Goal: Answer question/provide support: Share knowledge or assist other users

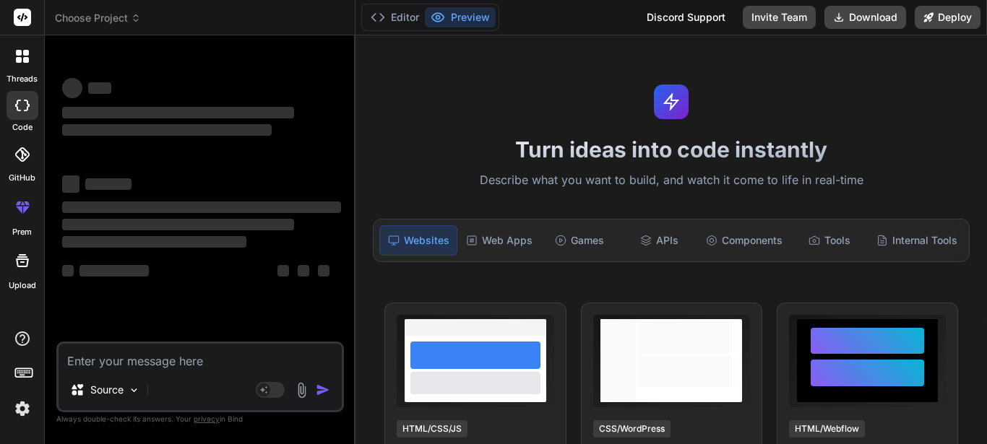
scroll to position [27, 0]
click at [185, 358] on textarea at bounding box center [200, 357] width 283 height 26
type textarea "a"
type textarea "x"
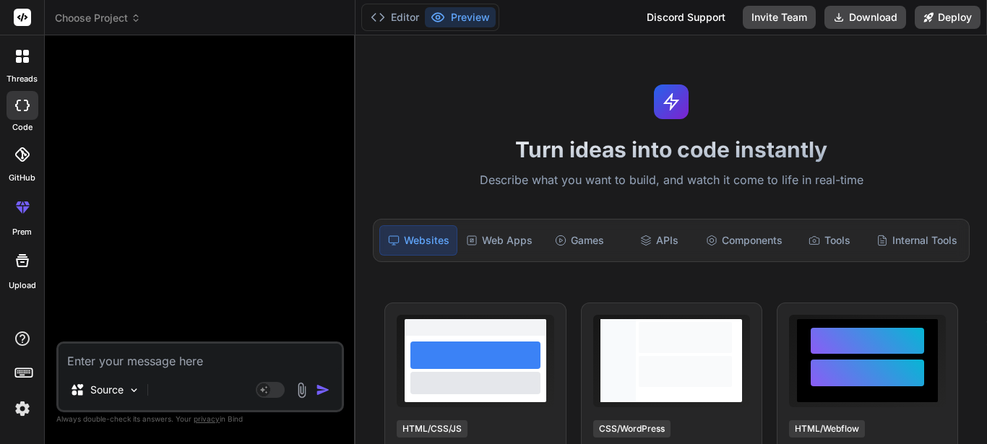
scroll to position [82, 0]
type textarea "i"
type textarea "x"
type textarea "in"
type textarea "x"
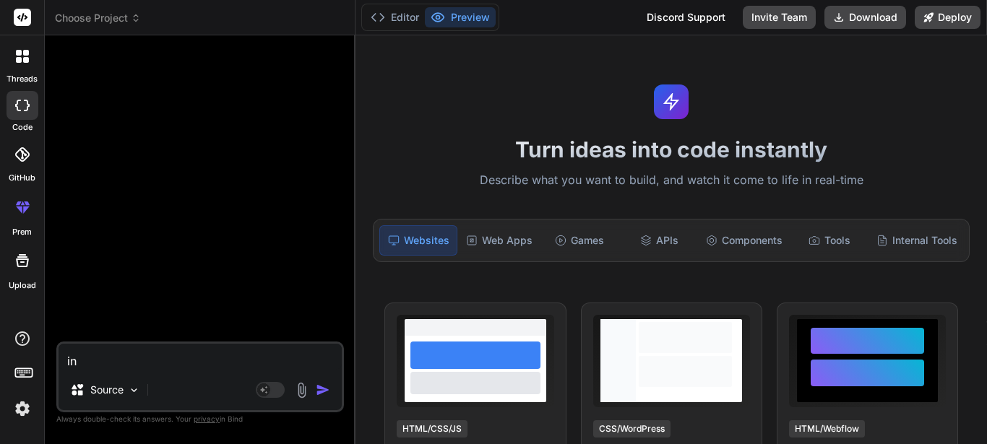
type textarea "in"
type textarea "x"
type textarea "in t"
type textarea "x"
type textarea "in th"
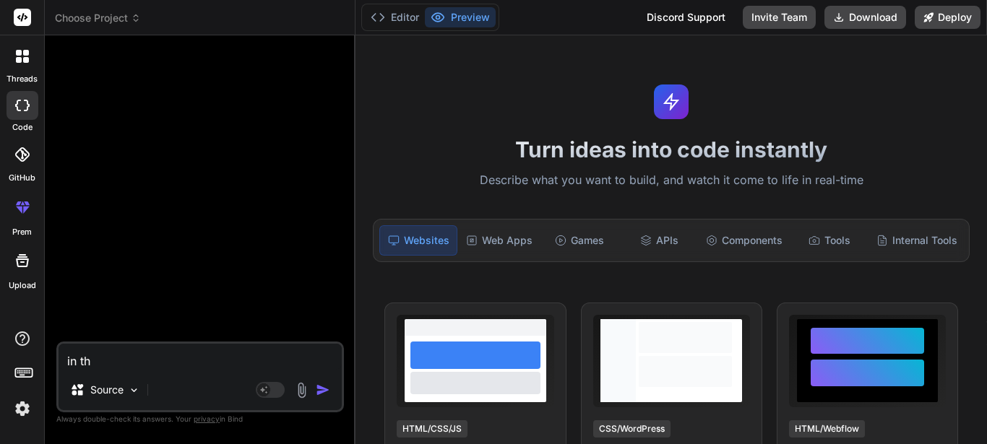
type textarea "x"
type textarea "in thi"
type textarea "x"
type textarea "in this"
type textarea "x"
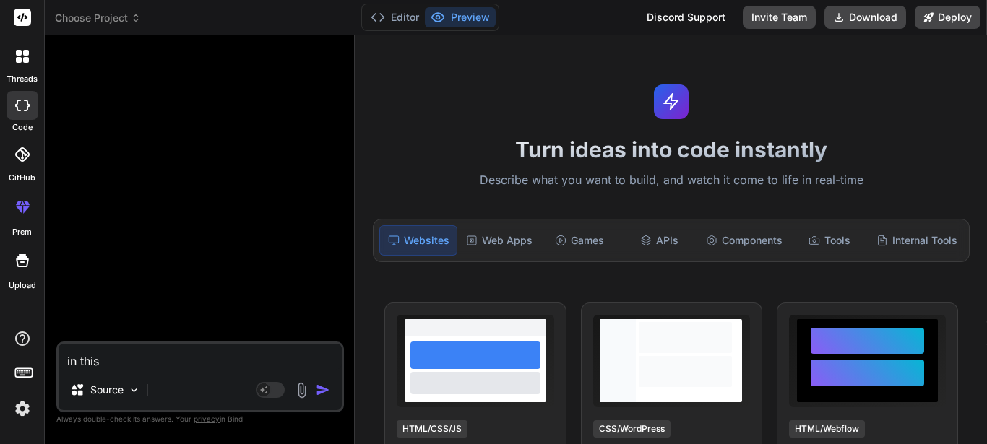
type textarea "in this"
type textarea "x"
type textarea "in this f"
type textarea "x"
type textarea "in this fu"
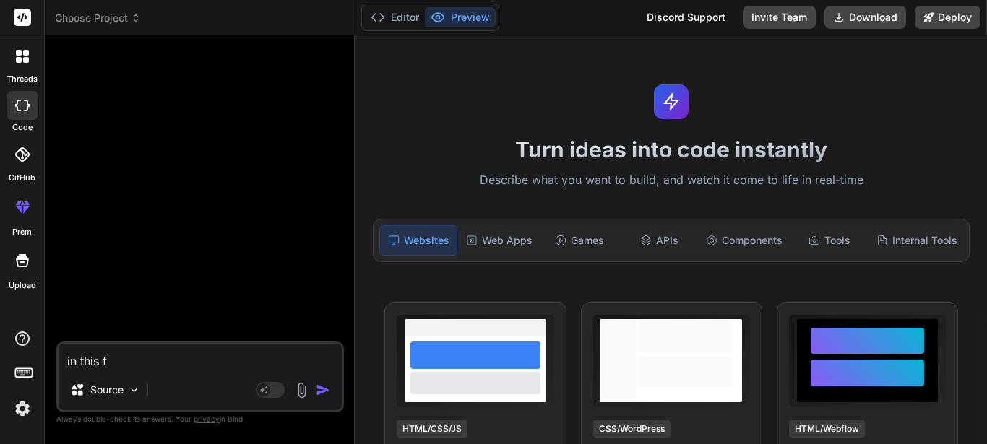
type textarea "x"
type textarea "in this fun"
type textarea "x"
type textarea "in this func"
type textarea "x"
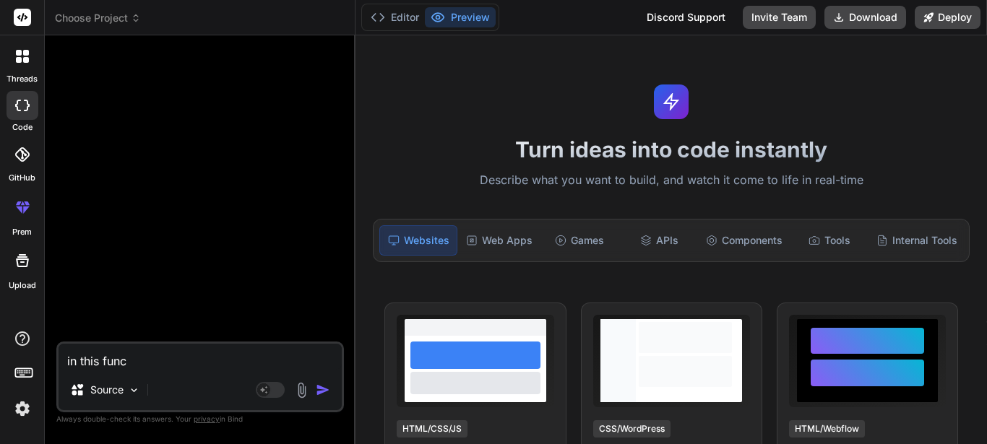
type textarea "in this funct"
type textarea "x"
type textarea "in this functi"
type textarea "x"
type textarea "in this functio"
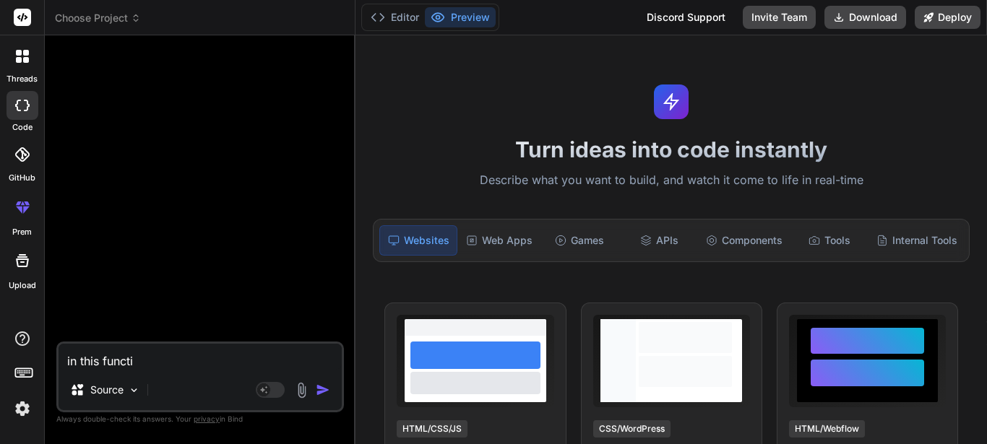
type textarea "x"
type textarea "in this function"
type textarea "x"
type textarea "in this function"
type textarea "x"
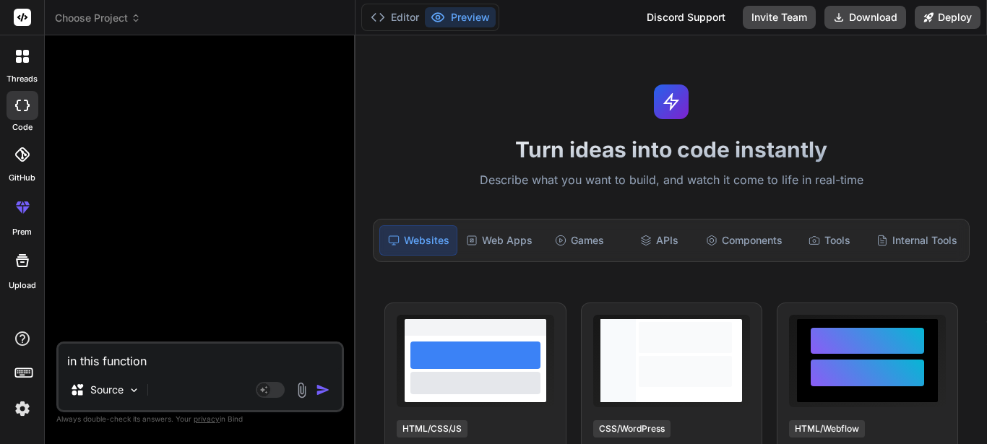
type textarea "in this function I"
type textarea "x"
type textarea "in this function I'"
type textarea "x"
type textarea "in this function I'm"
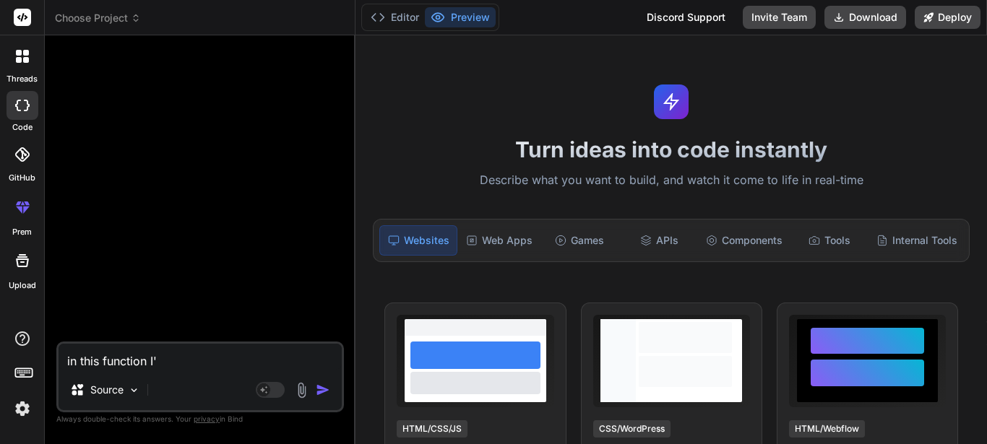
type textarea "x"
type textarea "in this function I'm"
type textarea "x"
type textarea "in this function I'm t"
type textarea "x"
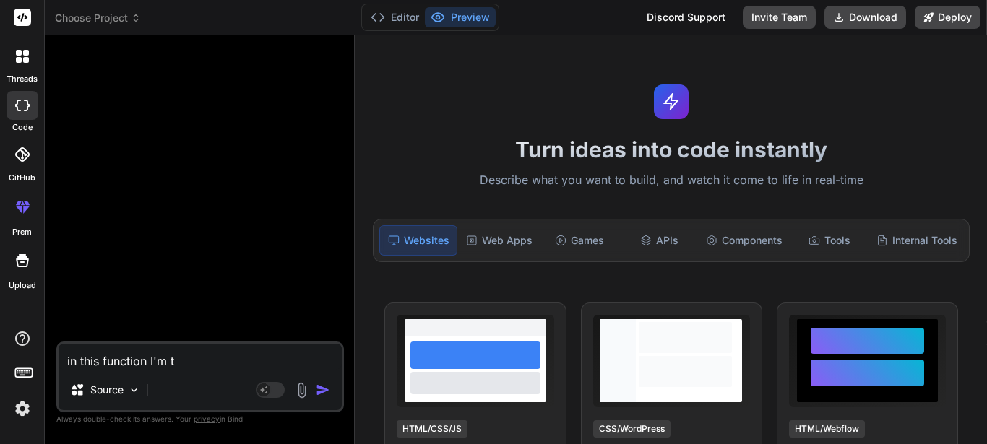
type textarea "in this function I'm tr"
type textarea "x"
type textarea "in this function I'm try"
type textarea "x"
type textarea "in this function I'm tryi"
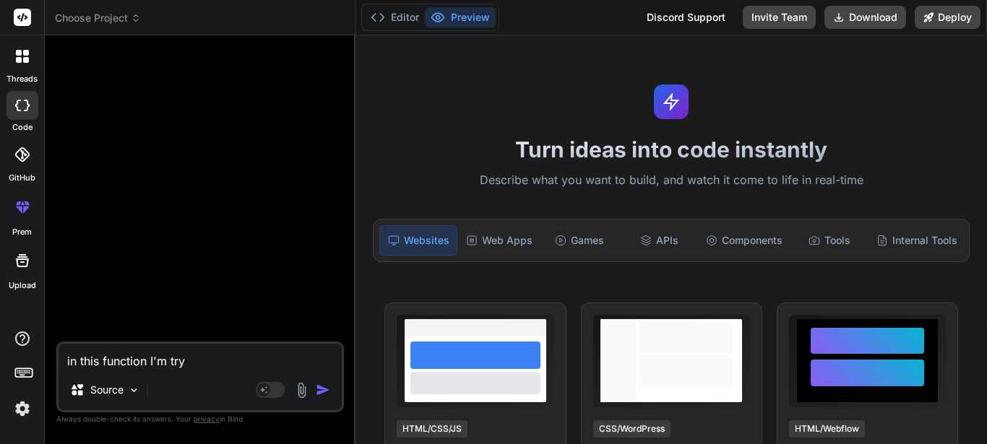
type textarea "x"
type textarea "in this function I'm tryin"
type textarea "x"
type textarea "in this function I'm trying"
type textarea "x"
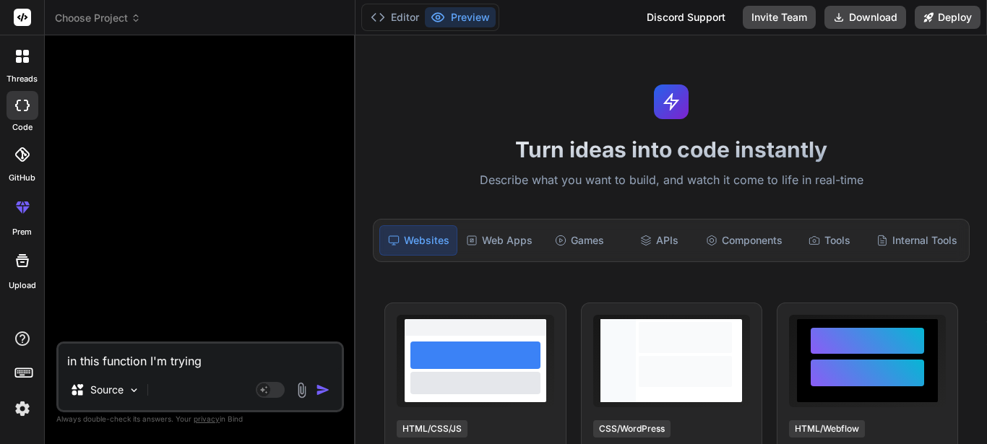
type textarea "in this function I'm trying"
type textarea "x"
type textarea "in this function I'm trying t"
type textarea "x"
type textarea "in this function I'm trying to"
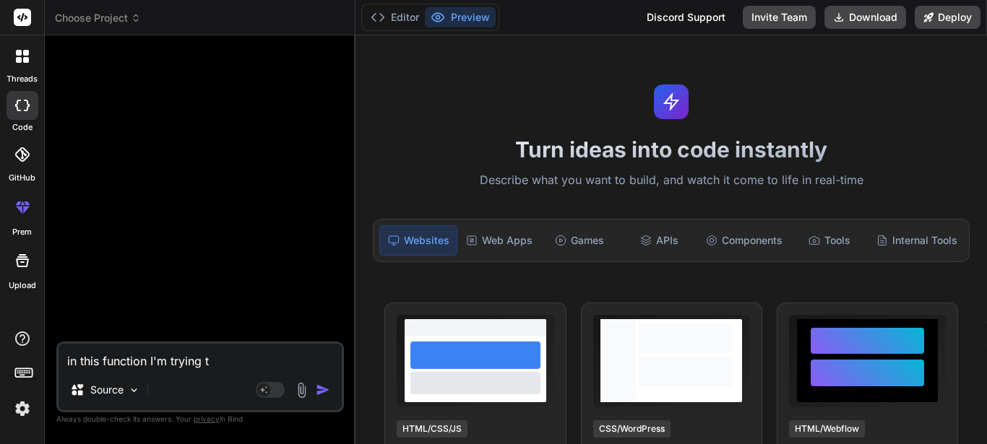
type textarea "x"
type textarea "in this function I'm trying to"
type textarea "x"
type textarea "in this function I'm trying to a"
type textarea "x"
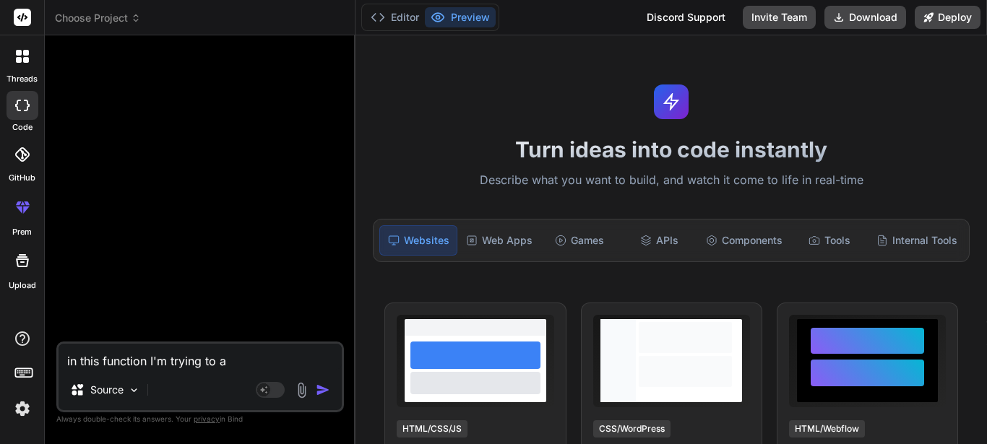
type textarea "in this function I'm trying to ad"
type textarea "x"
type textarea "in this function I'm trying to add"
type textarea "x"
type textarea "in this function I'm trying to add"
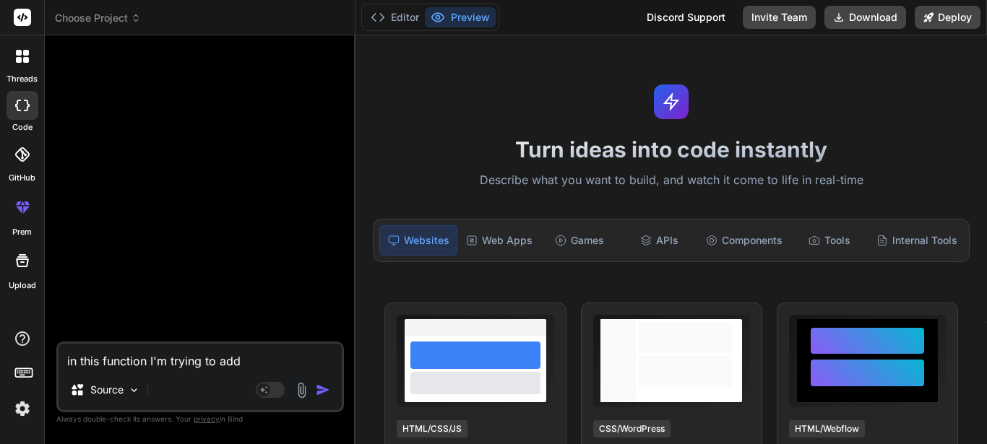
type textarea "x"
type textarea "in this function I'm trying to add a"
type textarea "x"
type textarea "in this function I'm trying to add a"
type textarea "x"
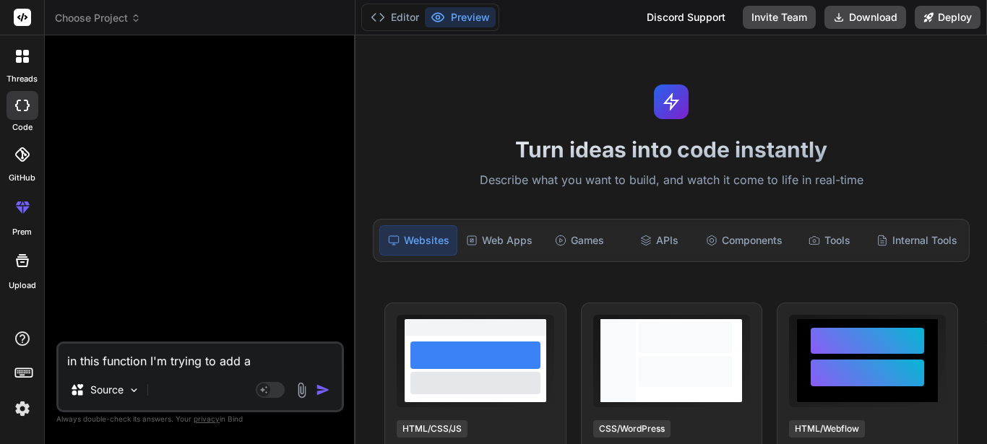
type textarea "in this function I'm trying to add a p"
type textarea "x"
type textarea "in this function I'm trying to add a pa"
type textarea "x"
type textarea "in this function I'm trying to add a pag"
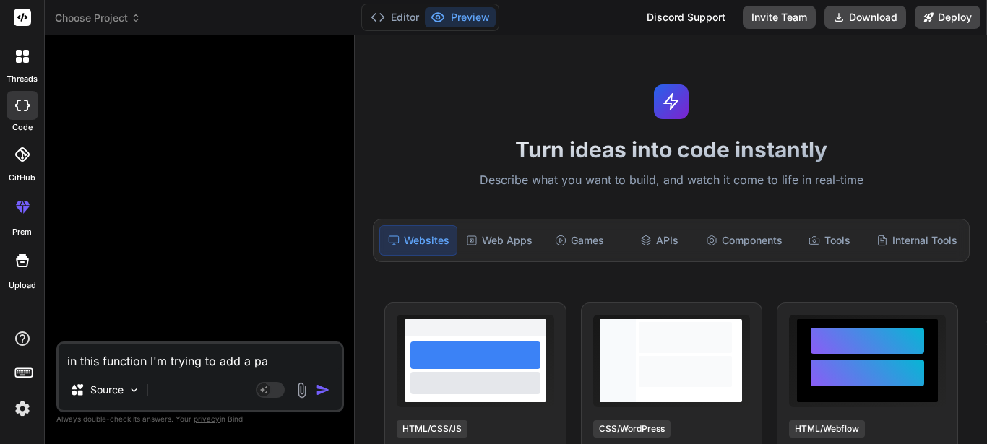
type textarea "x"
type textarea "in this function I'm trying to add a pagi"
type textarea "x"
type textarea "in this function I'm trying to add a pagin"
type textarea "x"
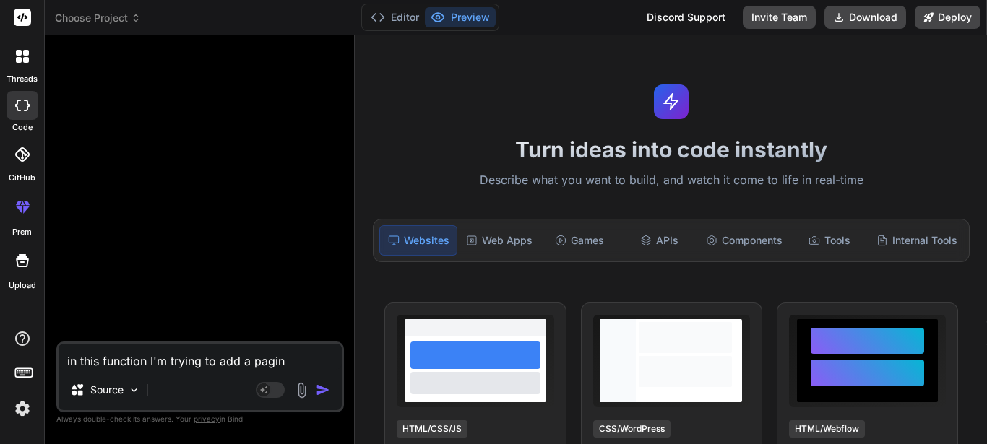
type textarea "in this function I'm trying to add a pagina"
type textarea "x"
type textarea "in this function I'm trying to add a paginat"
type textarea "x"
type textarea "in this function I'm trying to add a paginate"
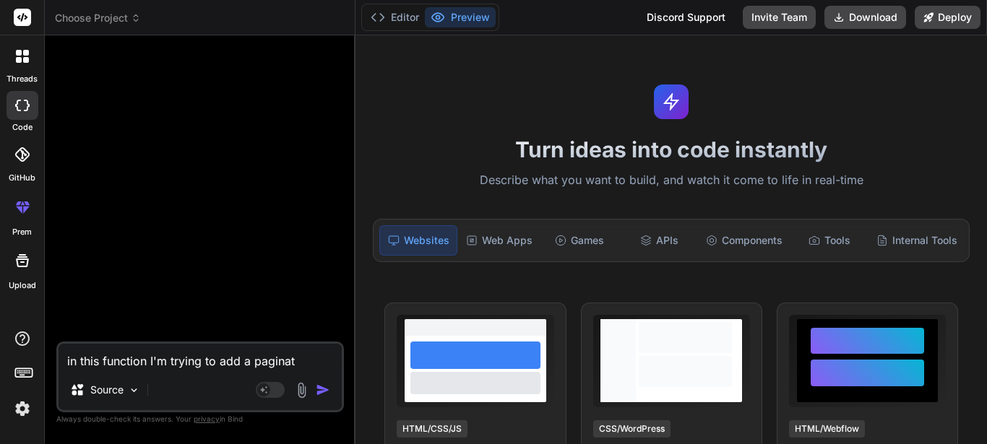
type textarea "x"
type textarea "in this function I'm trying to add a paginated"
type textarea "x"
type textarea "in this function I'm trying to add a paginated"
type textarea "x"
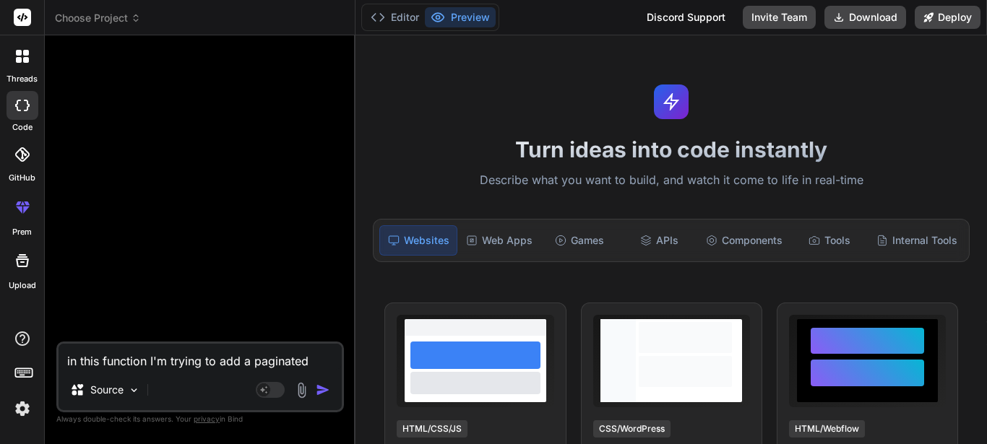
type textarea "in this function I'm trying to add a paginated d"
type textarea "x"
type textarea "in this function I'm trying to add a paginated da"
type textarea "x"
type textarea "in this function I'm trying to add a paginated dat"
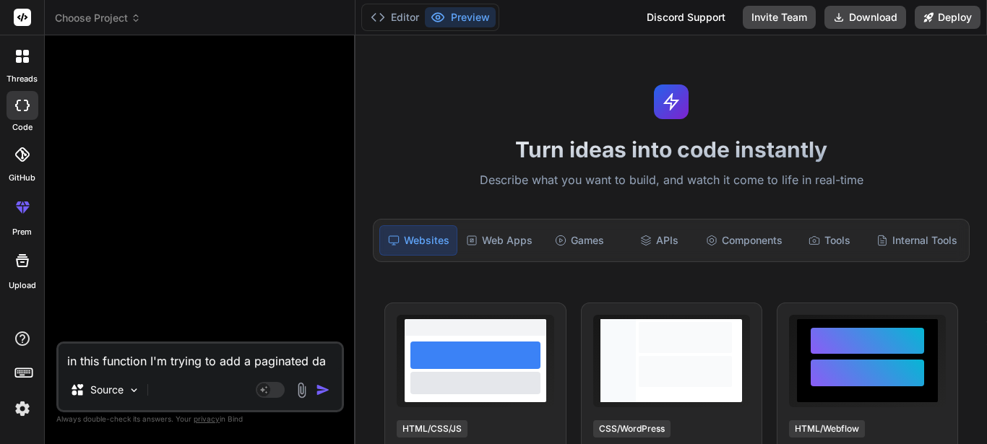
type textarea "x"
type textarea "in this function I'm trying to add a paginated data"
type textarea "x"
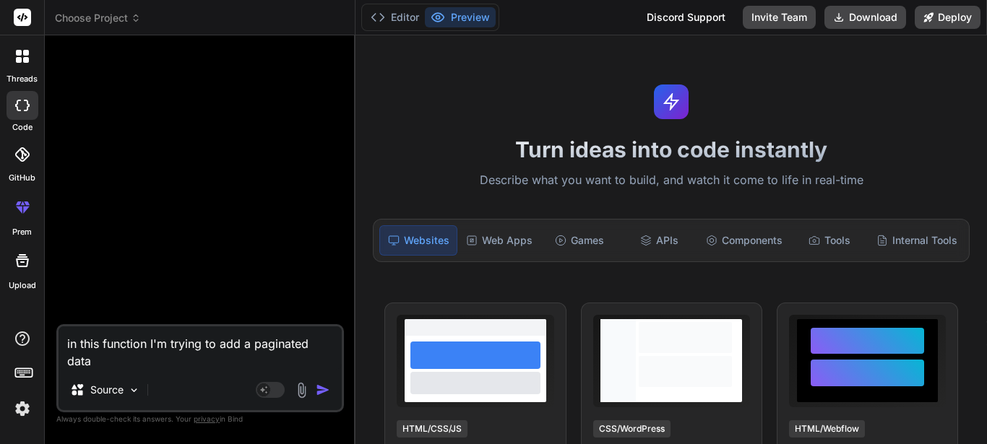
type textarea "in this function I'm trying to add a paginated data"
type textarea "x"
type textarea "in this function I'm trying to add a paginated data t"
type textarea "x"
type textarea "in this function I'm trying to add a paginated data to"
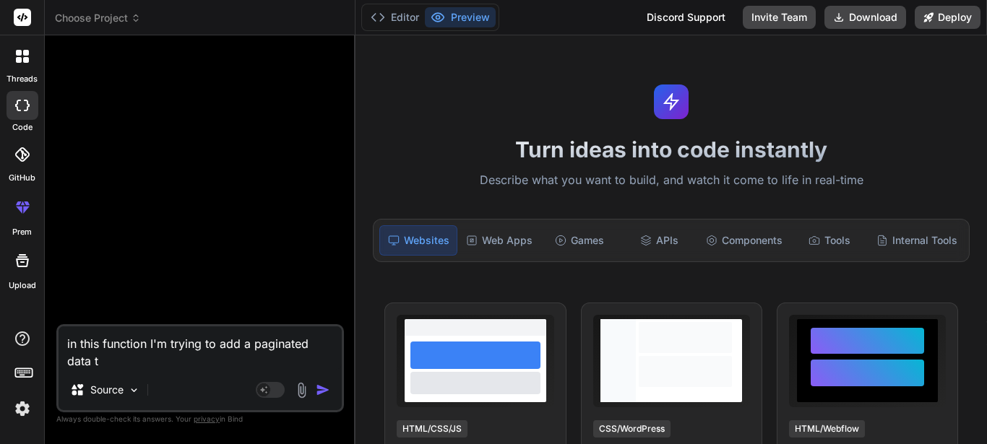
type textarea "x"
type textarea "in this function I'm trying to add a paginated data to"
type textarea "x"
type textarea "in this function I'm trying to add a paginated data to d"
type textarea "x"
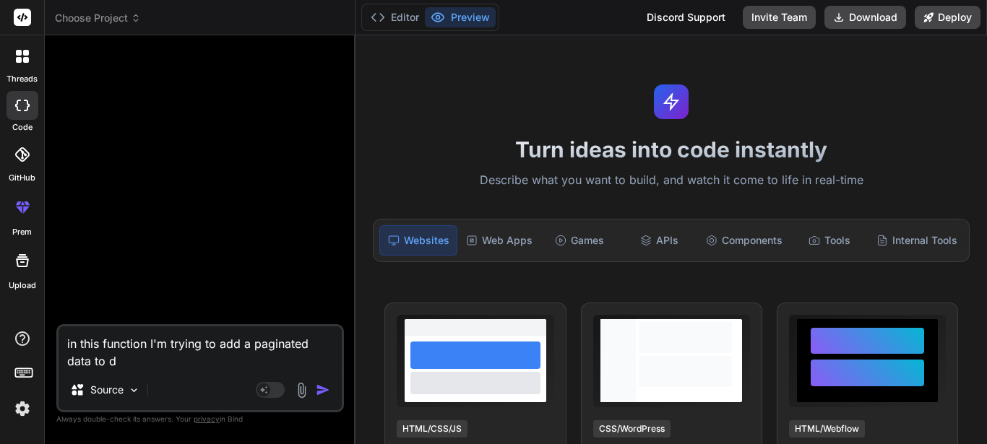
type textarea "in this function I'm trying to add a paginated data to di"
type textarea "x"
type textarea "in this function I'm trying to add a paginated data to dis"
type textarea "x"
type textarea "in this function I'm trying to add a paginated data to disp"
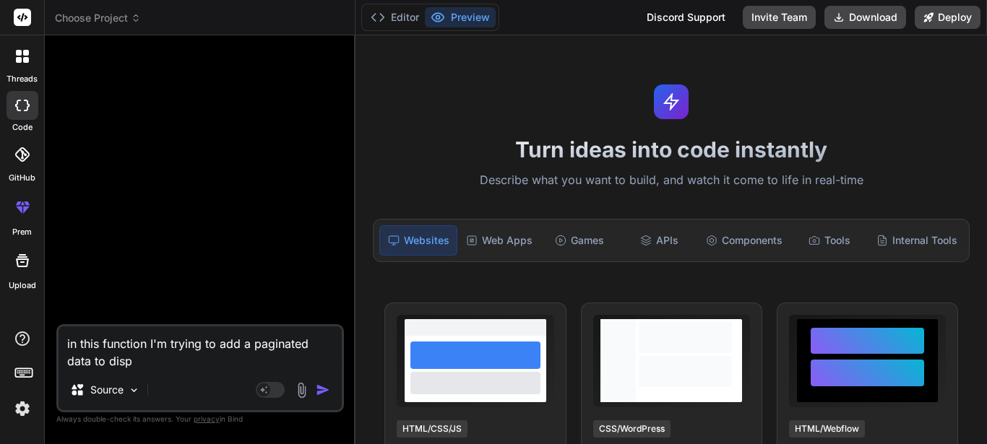
type textarea "x"
type textarea "in this function I'm trying to add a paginated data to displ"
type textarea "x"
type textarea "in this function I'm trying to add a paginated data to displa"
type textarea "x"
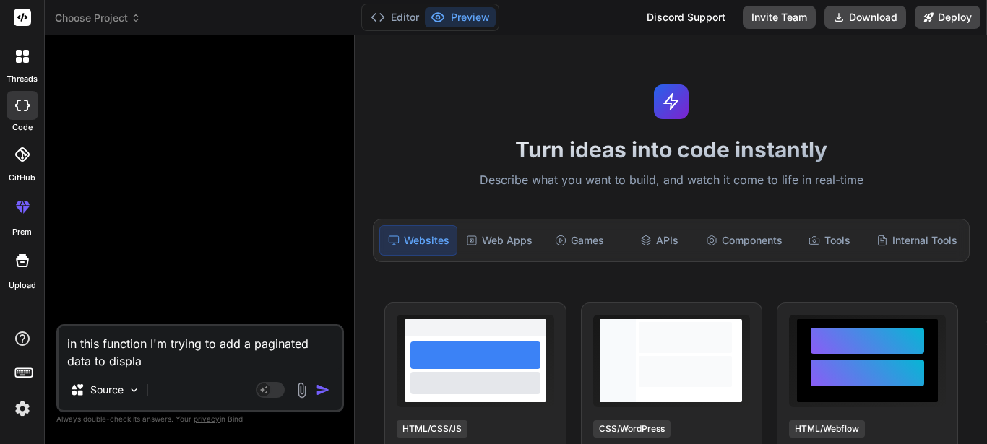
type textarea "in this function I'm trying to add a paginated data to display"
type textarea "x"
type textarea "in this function I'm trying to add a paginated data to display"
type textarea "x"
type textarea "in this function I'm trying to add a paginated data to display d"
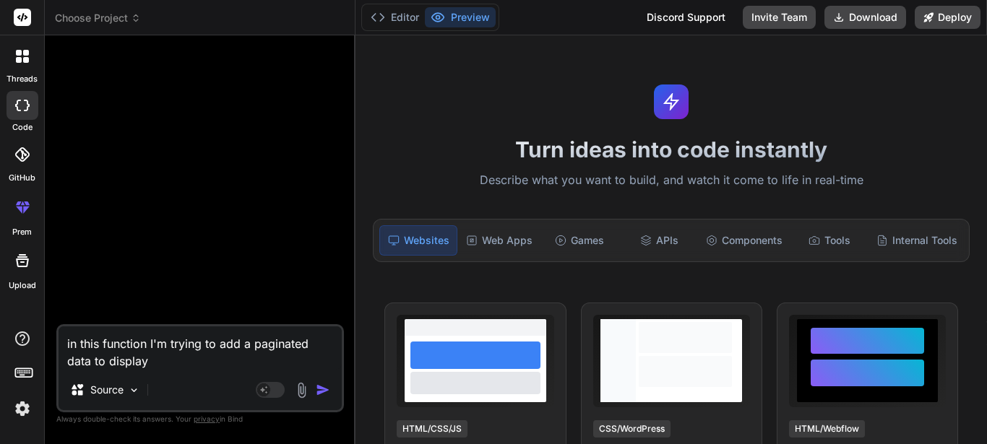
type textarea "x"
type textarea "in this function I'm trying to add a paginated data to display da"
type textarea "x"
type textarea "in this function I'm trying to add a paginated data to display dat"
type textarea "x"
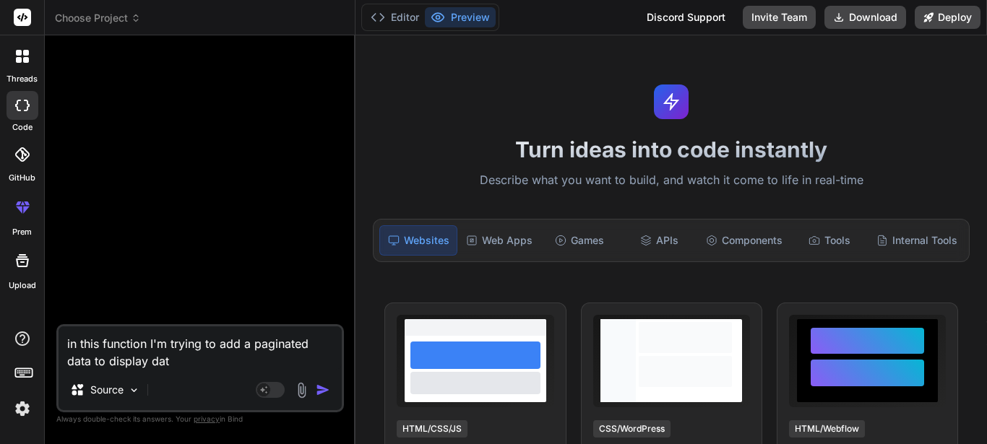
type textarea "in this function I'm trying to add a paginated data to display data"
type textarea "x"
type textarea "in this function I'm trying to add a paginated data to display data"
type textarea "x"
type textarea "in this function I'm trying to add a paginated data to display data f"
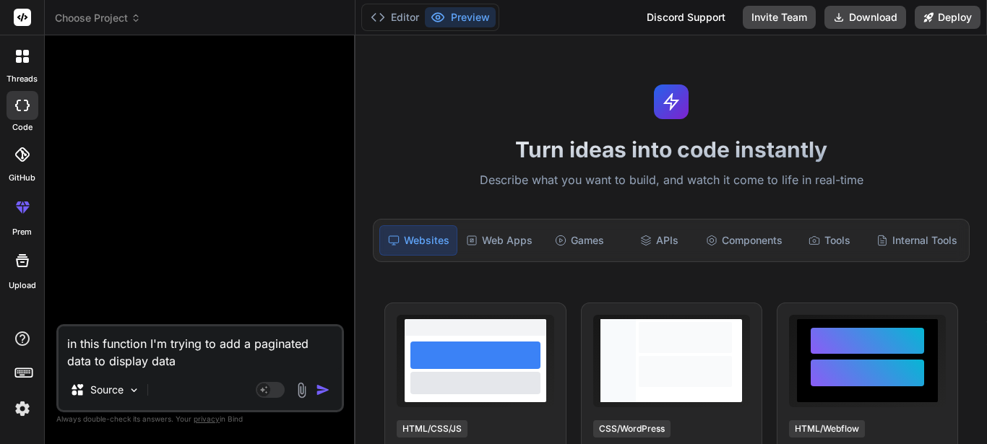
type textarea "x"
type textarea "in this function I'm trying to add a paginated data to display data fr"
type textarea "x"
type textarea "in this function I'm trying to add a paginated data to display data fro"
type textarea "x"
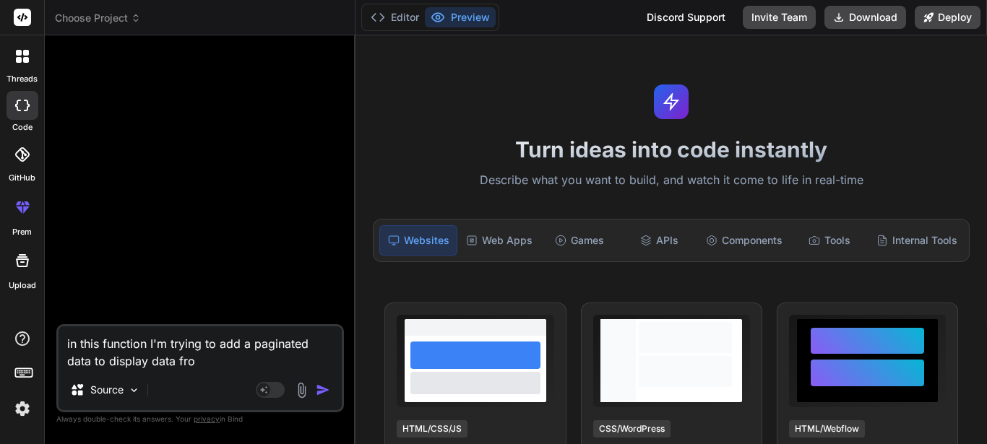
type textarea "in this function I'm trying to add a paginated data to display data from"
type textarea "x"
type textarea "in this function I'm trying to add a paginated data to display data from"
type textarea "x"
type textarea "in this function I'm trying to add a paginated data to display data from t"
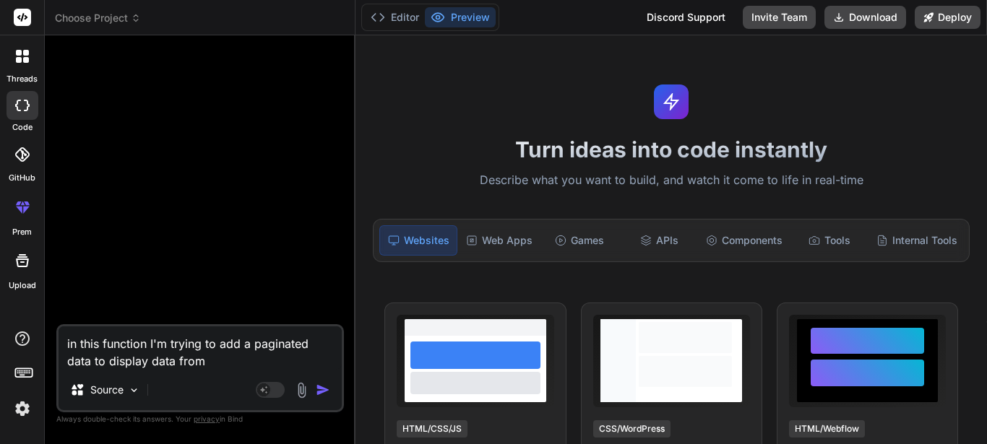
type textarea "x"
type textarea "in this function I'm trying to add a paginated data to display data from th"
type textarea "x"
type textarea "in this function I'm trying to add a paginated data to display data from the"
type textarea "x"
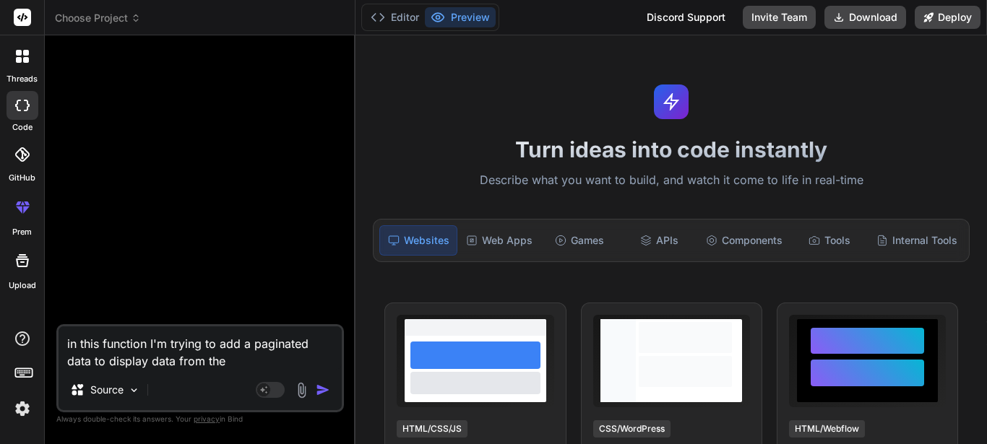
type textarea "in this function I'm trying to add a paginated data to display data from the"
type textarea "x"
type textarea "in this function I'm trying to add a paginated data to display data from the d"
type textarea "x"
type textarea "in this function I'm trying to add a paginated data to display data from the da"
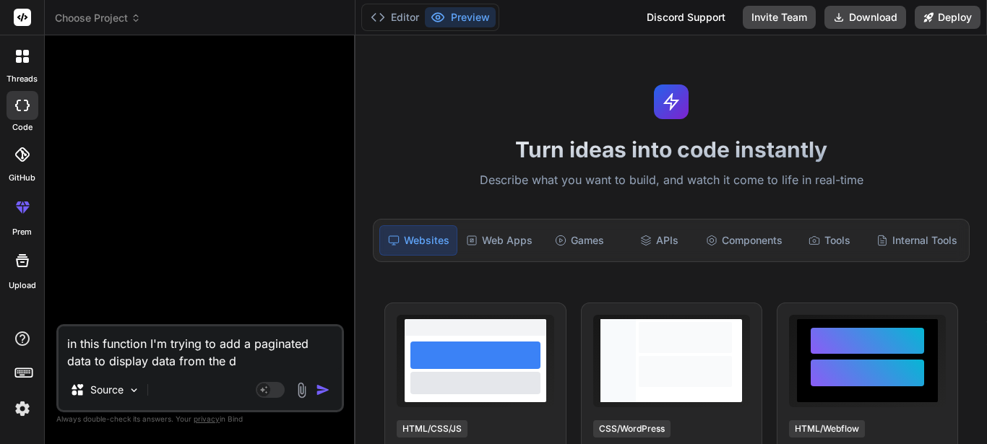
type textarea "x"
type textarea "in this function I'm trying to add a paginated data to display data from the dat"
type textarea "x"
type textarea "in this function I'm trying to add a paginated data to display data from the da"
type textarea "x"
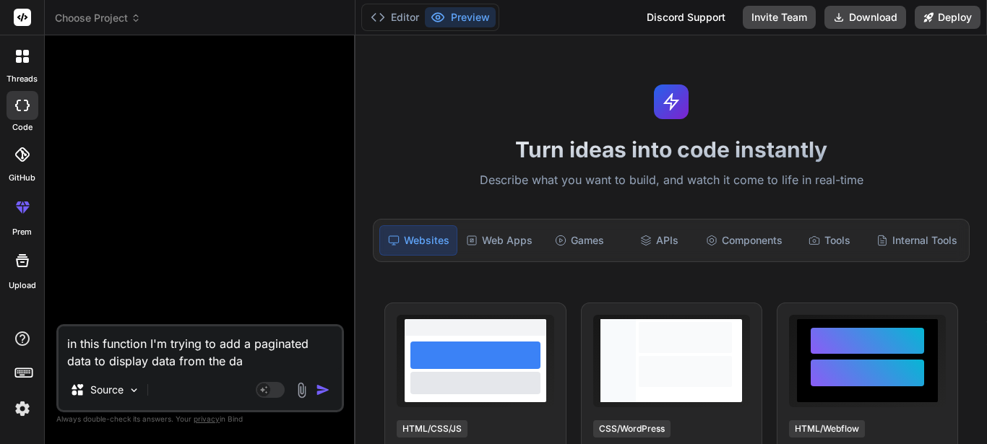
type textarea "in this function I'm trying to add a paginated data to display data from the d"
type textarea "x"
type textarea "in this function I'm trying to add a paginated data to display data from the"
type textarea "x"
type textarea "in this function I'm trying to add a paginated data to display data from the d"
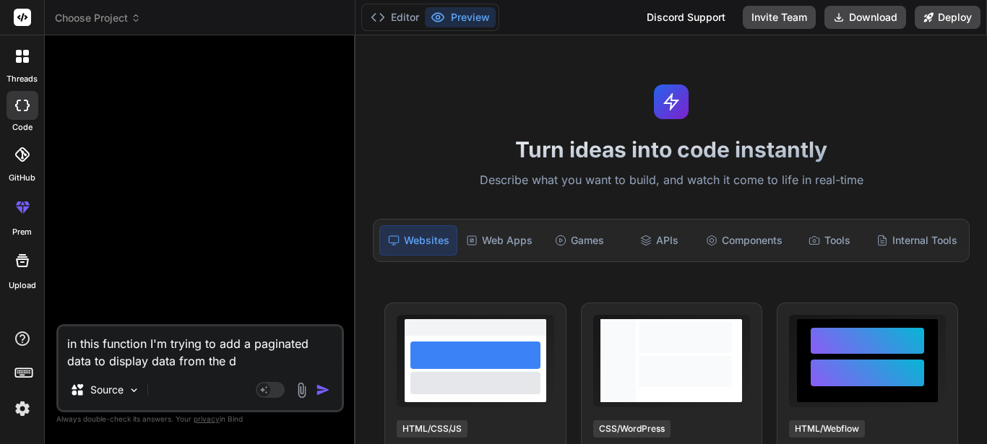
type textarea "x"
type textarea "in this function I'm trying to add a paginated data to display data from the db"
type textarea "x"
type textarea "in this function I'm trying to add a paginated data to display data from the db"
type textarea "x"
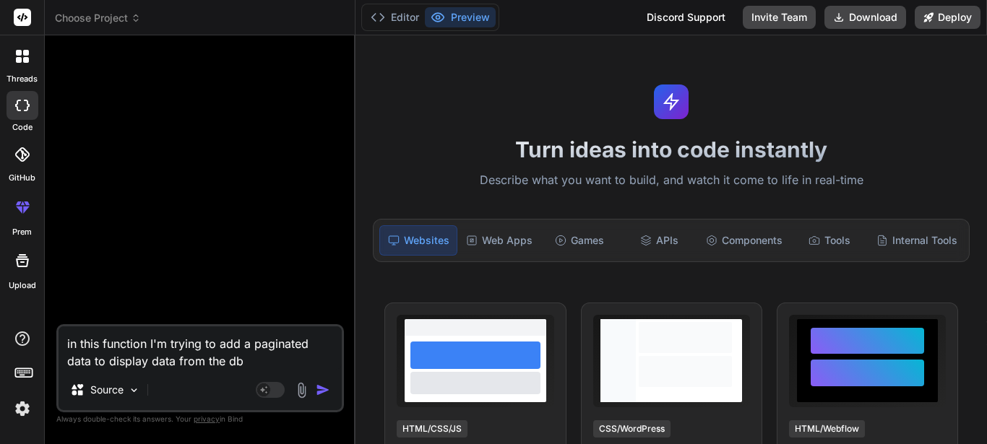
type textarea "in this function I'm trying to add a paginated data to display data from the db…"
type textarea "x"
type textarea "in this function I'm trying to add a paginated data to display data from the db"
type textarea "x"
type textarea "in this function I'm trying to add a paginated data to display data from the db…"
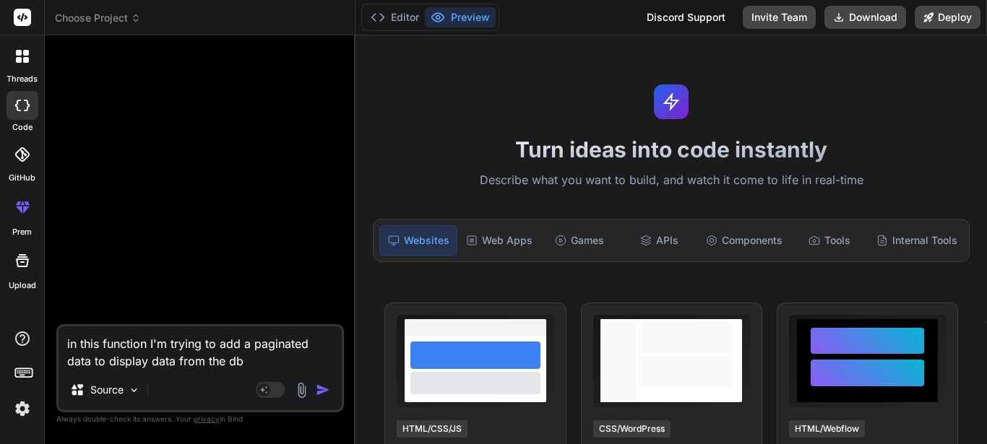
type textarea "x"
type textarea "in this function I'm trying to add a paginated data to display data from the db…"
type textarea "x"
type textarea "in this function I'm trying to add a paginated data to display data from the db…"
type textarea "x"
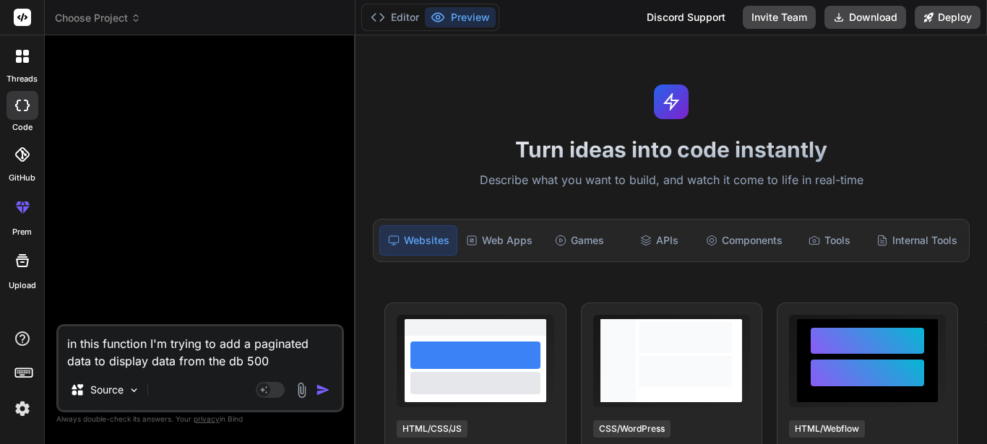
type textarea "in this function I'm trying to add a paginated data to display data from the db…"
type textarea "x"
type textarea "in this function I'm trying to add a paginated data to display data from the db…"
type textarea "x"
type textarea "in this function I'm trying to add a paginated data to display data from the db…"
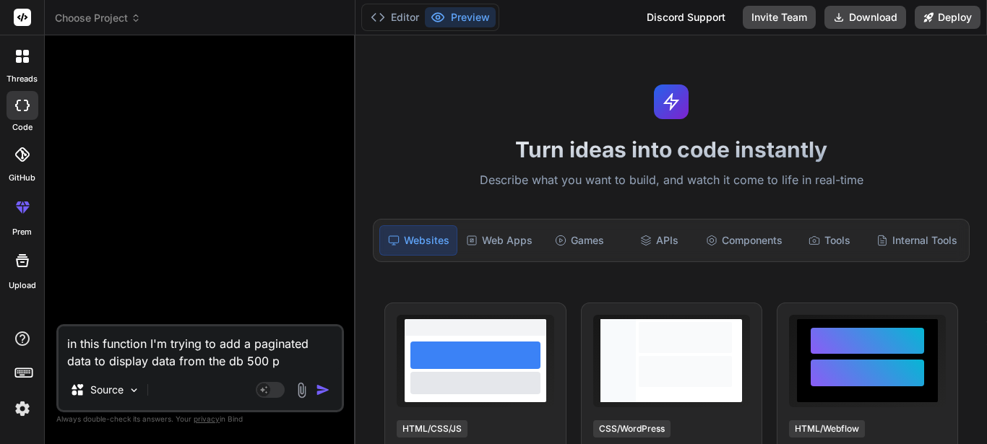
type textarea "x"
type textarea "in this function I'm trying to add a paginated data to display data from the db…"
type textarea "x"
type textarea "in this function I'm trying to add a paginated data to display data from the db…"
type textarea "x"
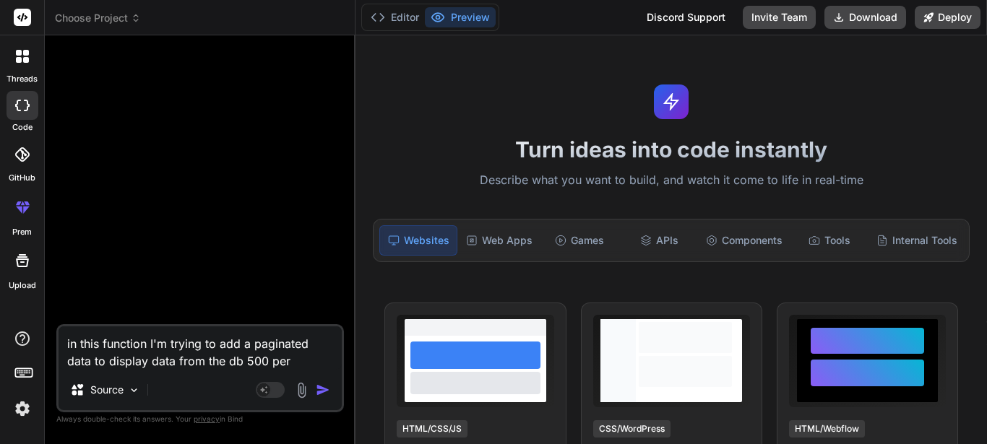
type textarea "in this function I'm trying to add a paginated data to display data from the db…"
type textarea "x"
type textarea "in this function I'm trying to add a paginated data to display data from the db…"
type textarea "x"
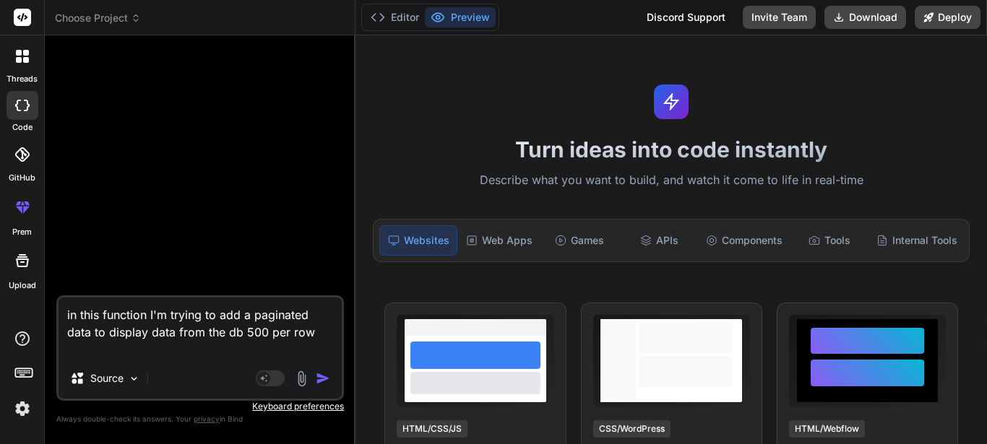
paste textarea "public function list_inventory_items() { $data['staff_details'] = $this->Staff_…"
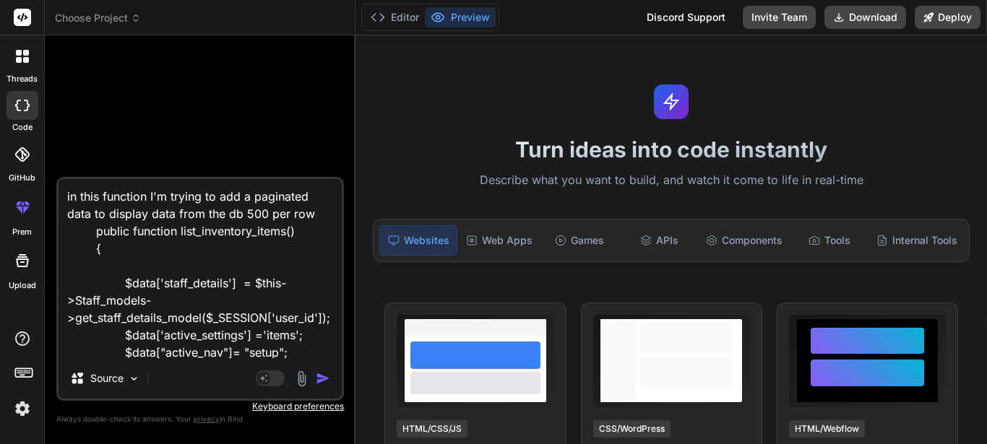
scroll to position [192, 0]
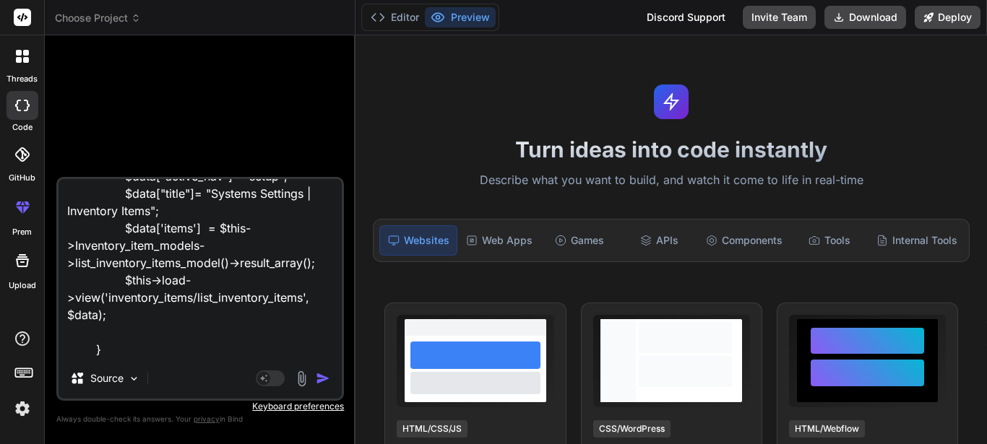
click at [327, 379] on img "button" at bounding box center [323, 378] width 14 height 14
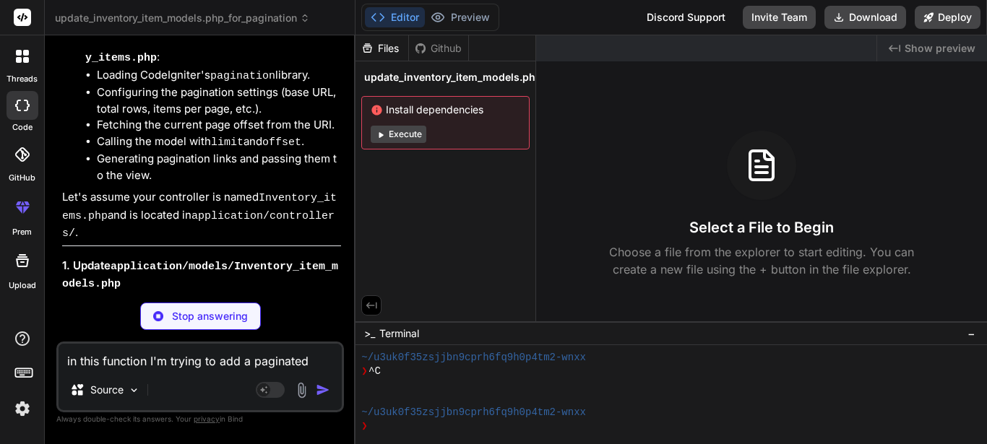
scroll to position [536, 0]
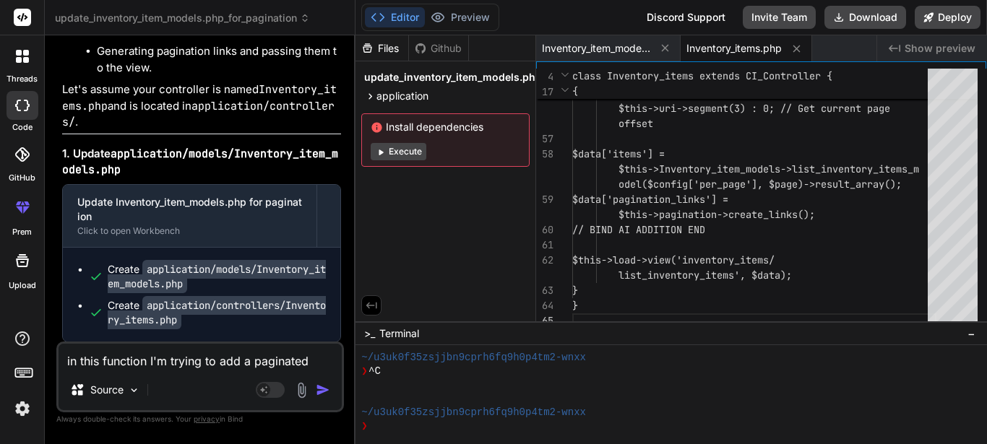
click at [200, 358] on textarea "in this function I'm trying to add a paginated data to display data from the db…" at bounding box center [200, 357] width 283 height 26
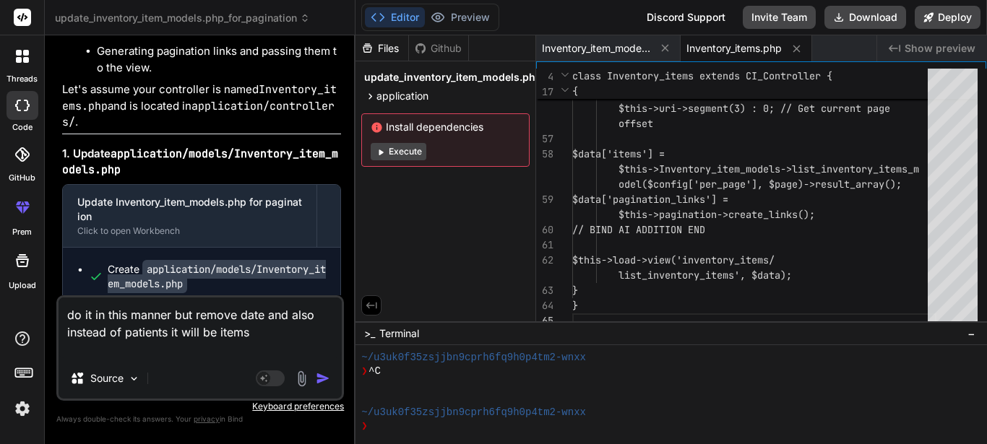
paste textarea "// Get total patients count (with or without date filter) $total_patients = $th…"
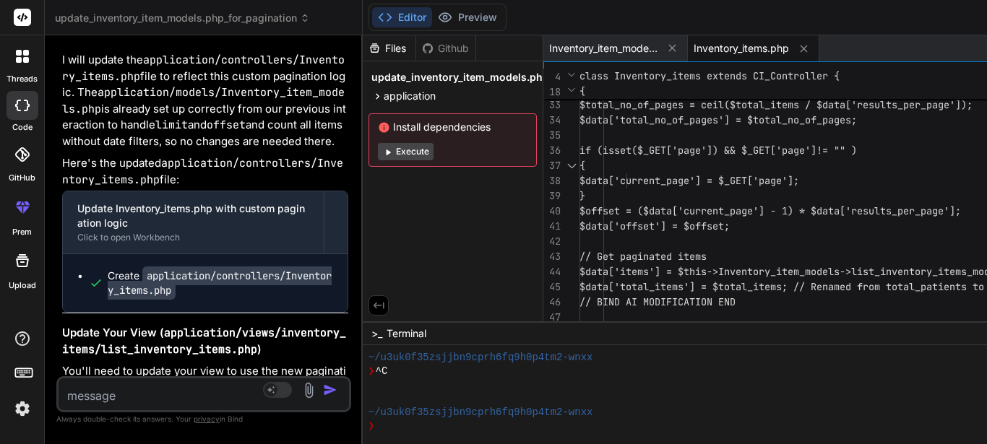
scroll to position [2329, 0]
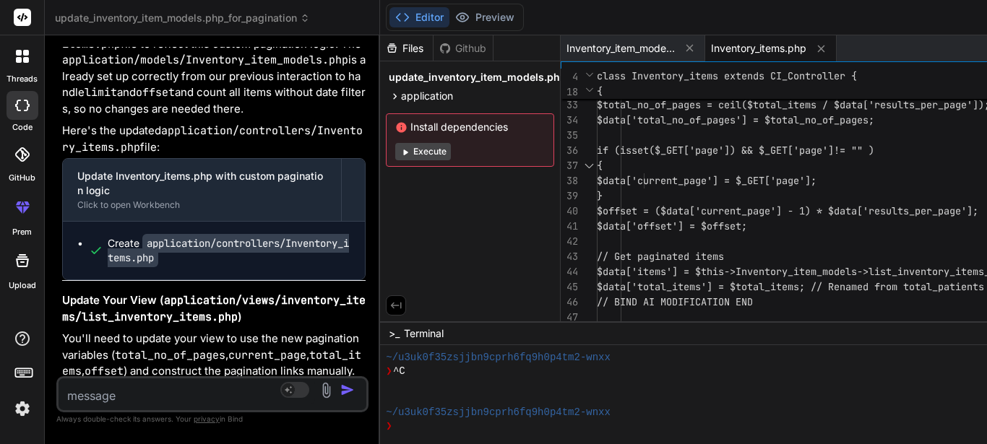
drag, startPoint x: 551, startPoint y: 82, endPoint x: 220, endPoint y: 95, distance: 331.1
click at [220, 95] on div "Bind AI Web Search Created with Pixso. Code Generator You in this function I'm …" at bounding box center [212, 239] width 335 height 409
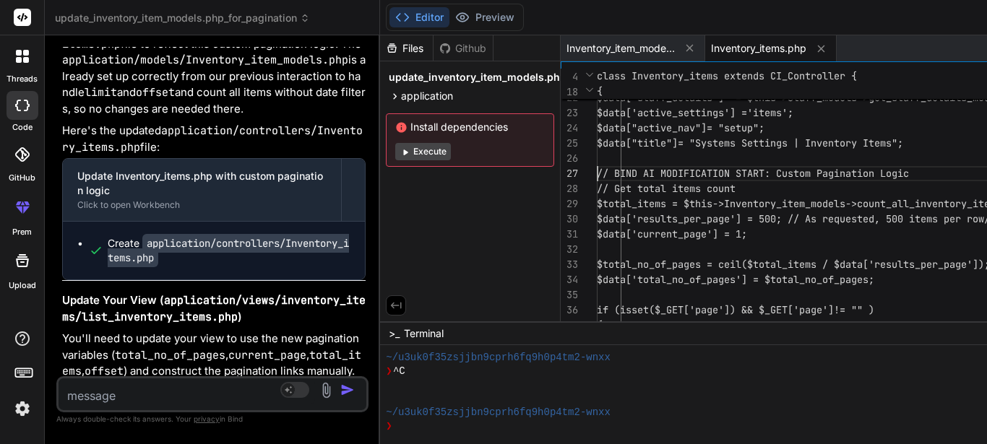
scroll to position [0, 0]
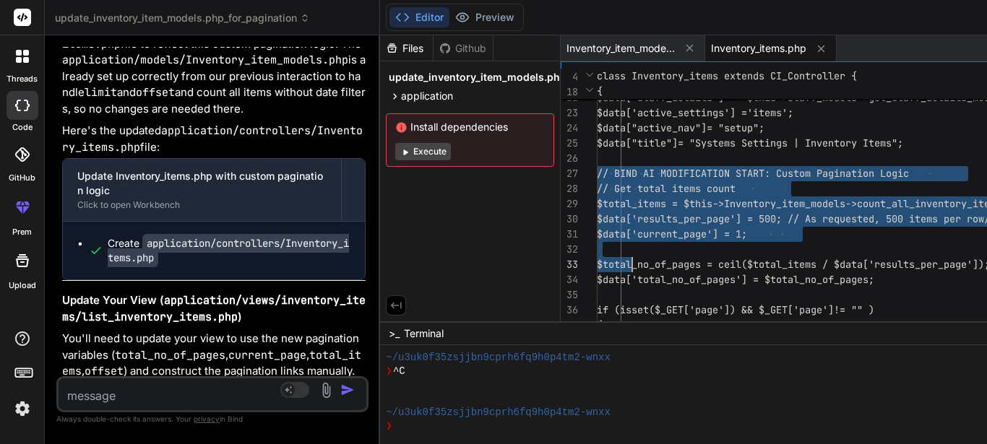
drag, startPoint x: 603, startPoint y: 170, endPoint x: 639, endPoint y: 260, distance: 97.3
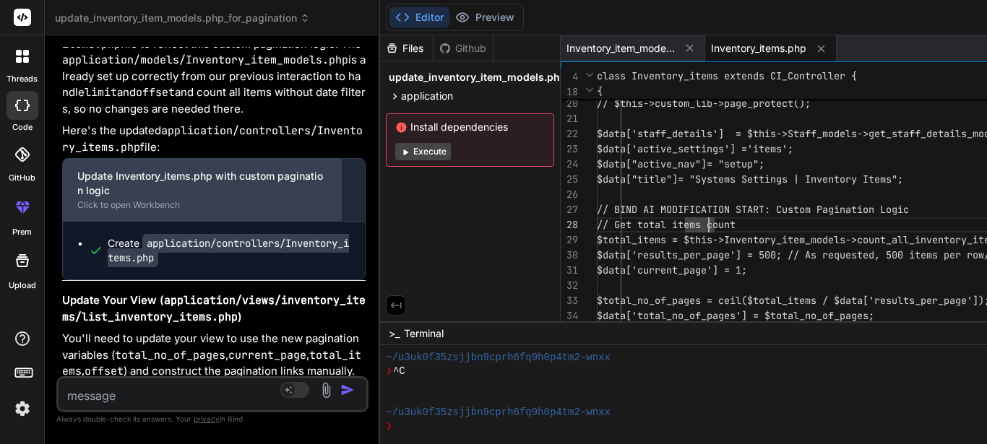
scroll to position [2401, 0]
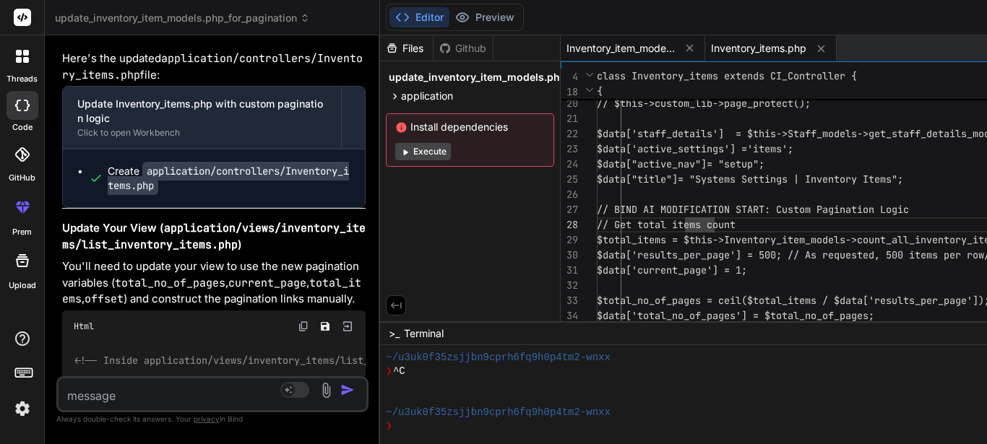
click at [634, 49] on span "Inventory_item_models.php" at bounding box center [620, 48] width 108 height 14
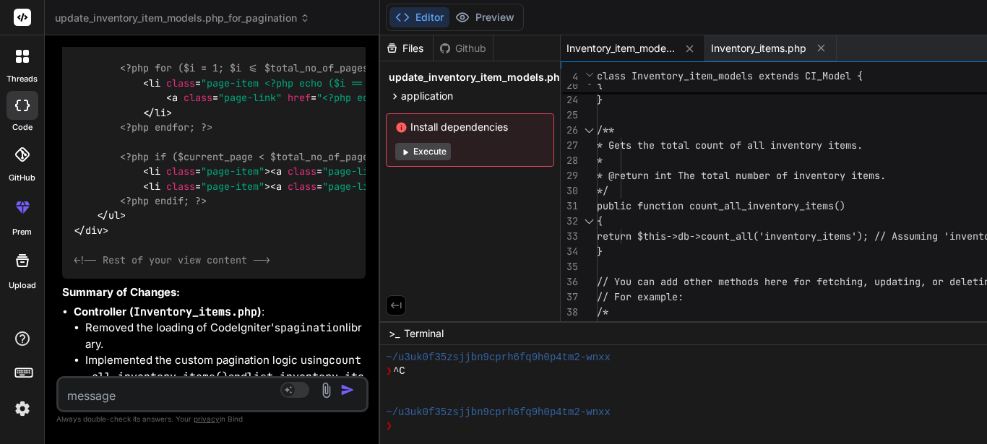
scroll to position [3196, 0]
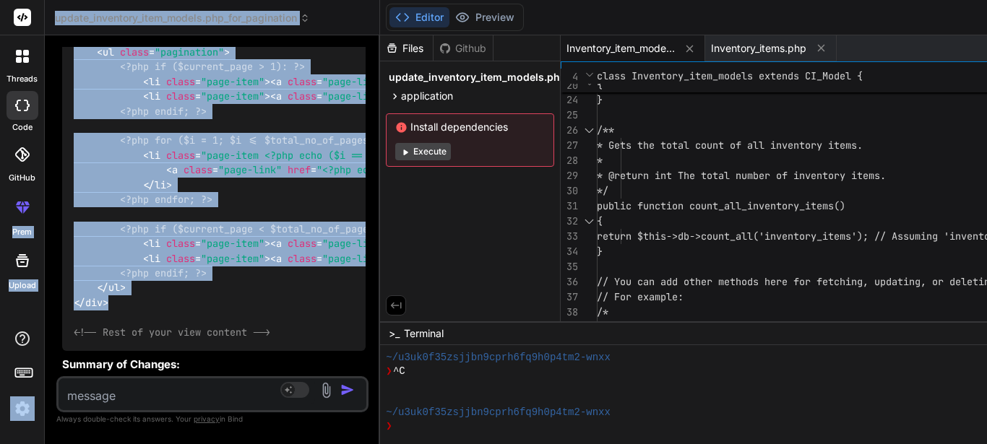
drag, startPoint x: 107, startPoint y: 295, endPoint x: 29, endPoint y: 197, distance: 126.0
click at [29, 197] on div "threads code GitHub prem Upload update_inventory_item_models.php_for_pagination…" at bounding box center [493, 222] width 987 height 444
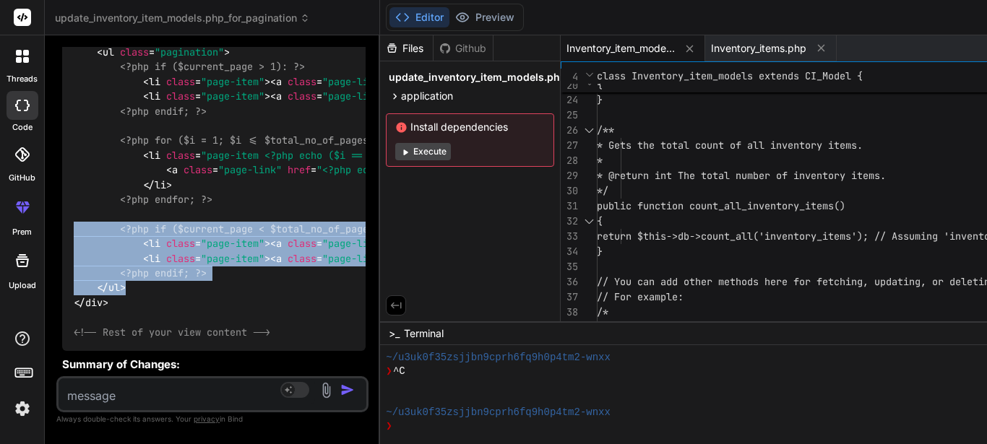
drag, startPoint x: 131, startPoint y: 289, endPoint x: 87, endPoint y: 210, distance: 90.6
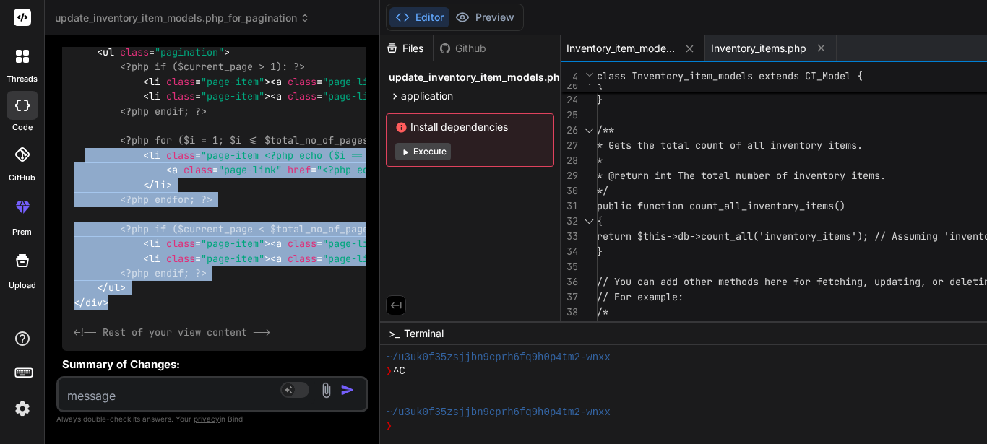
drag, startPoint x: 137, startPoint y: 295, endPoint x: 85, endPoint y: 143, distance: 161.3
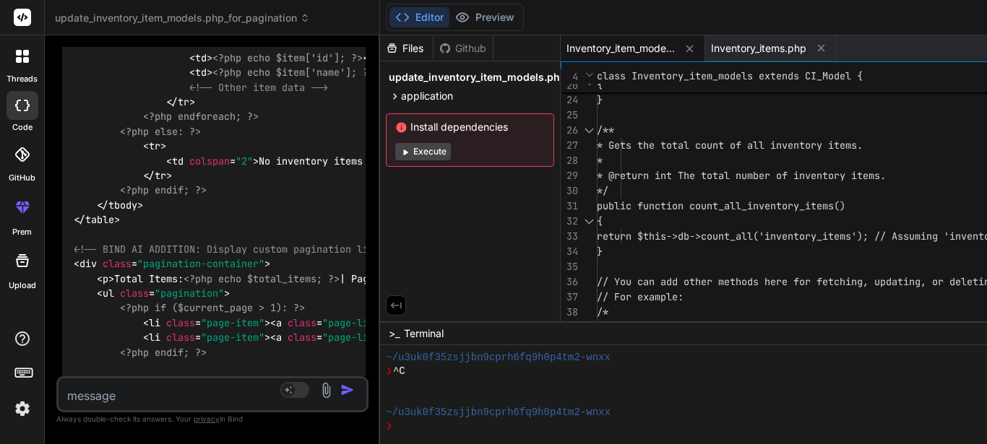
scroll to position [2979, 0]
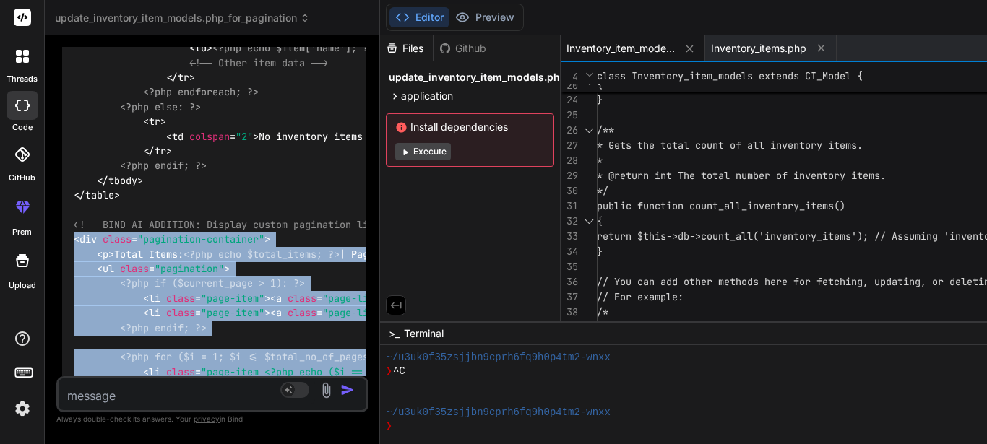
click at [69, 234] on div "<!-- Inside application/views/inventory_items/list_inventory_items.php --> < h1…" at bounding box center [213, 166] width 303 height 804
copy code "< div class = "pagination-container" > < p > Total Items: <?php echo $total_ite…"
click at [282, 236] on div "<!-- Inside application/views/inventory_items/list_inventory_items.php --> < h1…" at bounding box center [213, 166] width 303 height 804
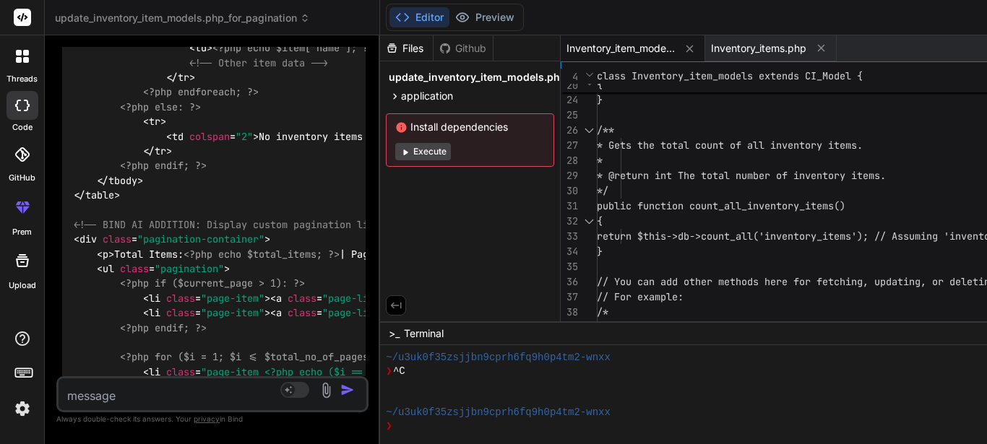
scroll to position [0, 0]
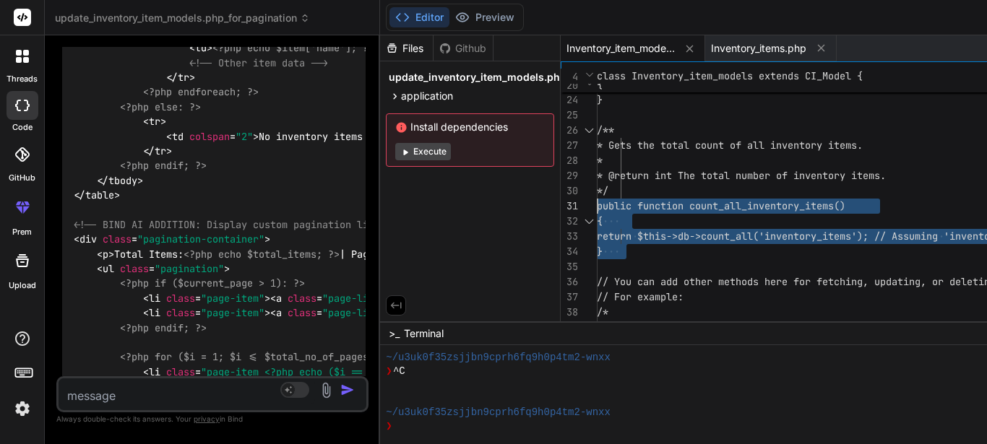
drag, startPoint x: 640, startPoint y: 249, endPoint x: 583, endPoint y: 205, distance: 72.1
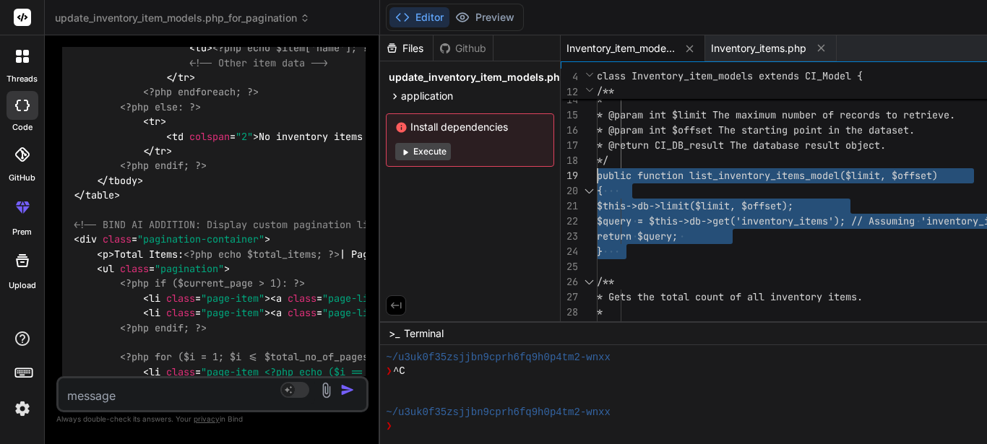
drag, startPoint x: 654, startPoint y: 251, endPoint x: 594, endPoint y: 172, distance: 99.6
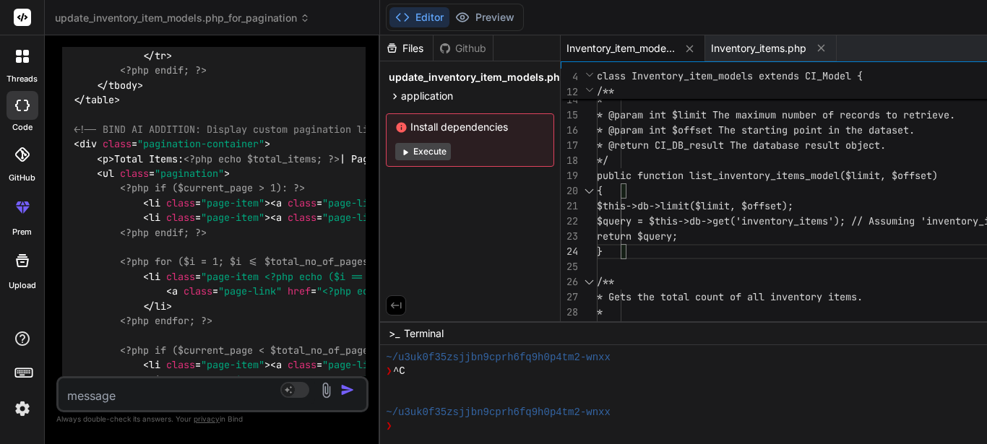
scroll to position [3052, 0]
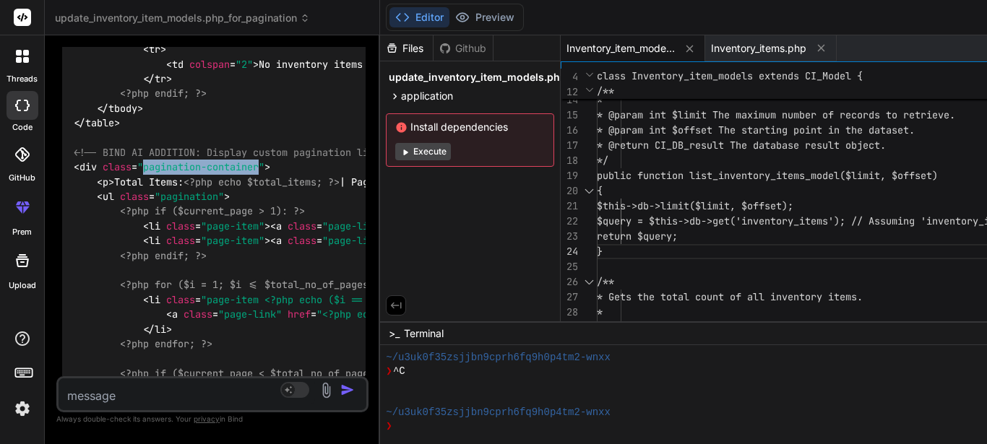
drag, startPoint x: 142, startPoint y: 164, endPoint x: 261, endPoint y: 162, distance: 118.5
click at [261, 162] on span ""pagination-container"" at bounding box center [200, 167] width 127 height 13
copy span "pagination-container"
click at [235, 387] on textarea at bounding box center [187, 392] width 256 height 26
paste textarea "pagination-container"
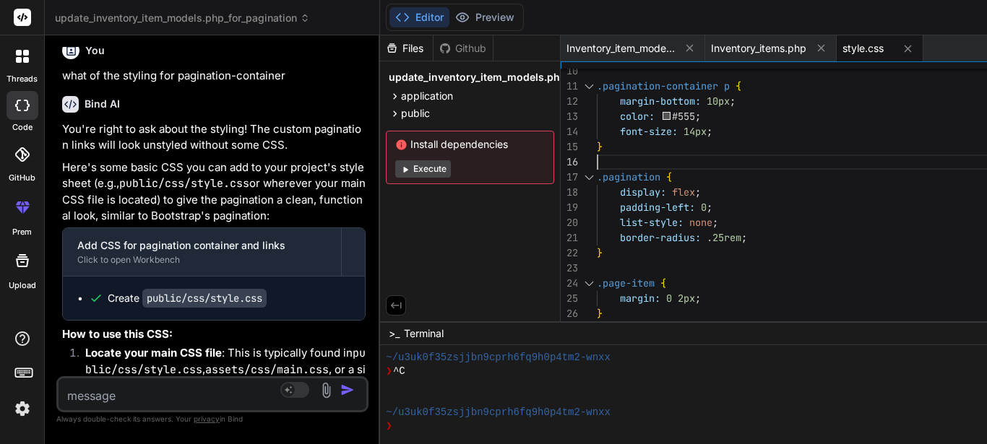
scroll to position [0, 0]
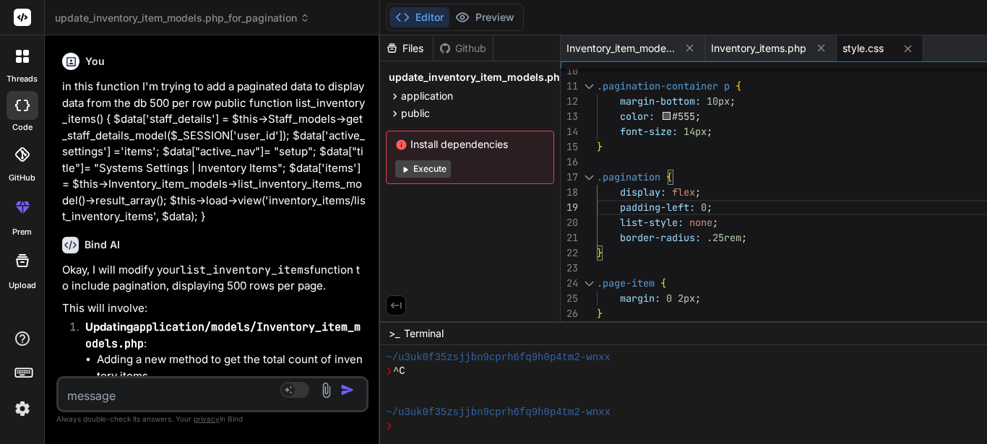
click at [22, 61] on icon at bounding box center [22, 56] width 13 height 13
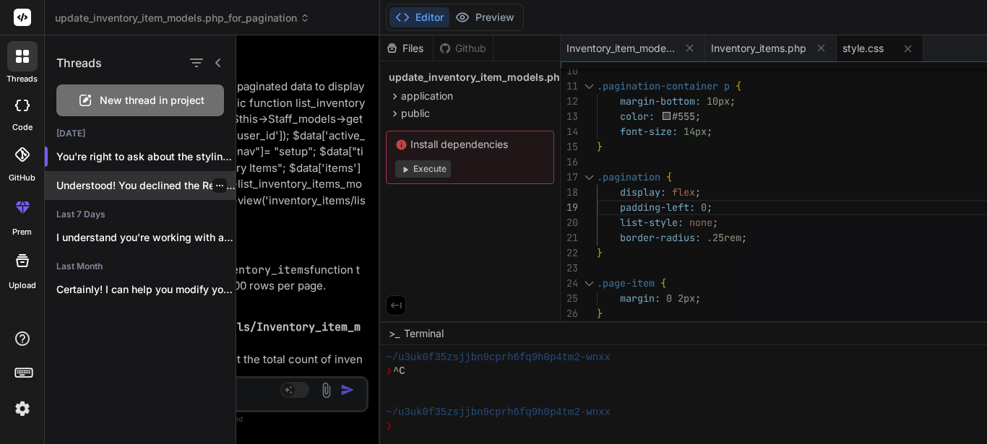
click at [194, 183] on p "Understood! You declined the React imple..." at bounding box center [145, 185] width 179 height 14
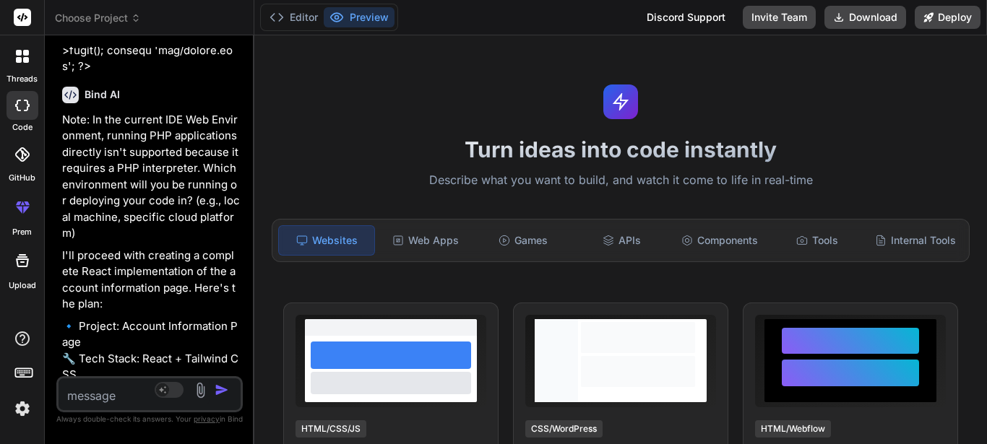
scroll to position [4556, 0]
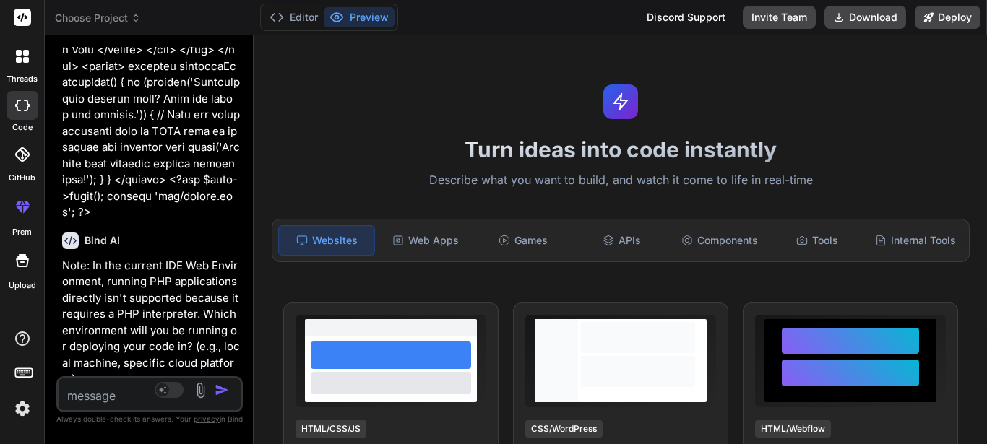
click at [28, 67] on div at bounding box center [22, 56] width 30 height 30
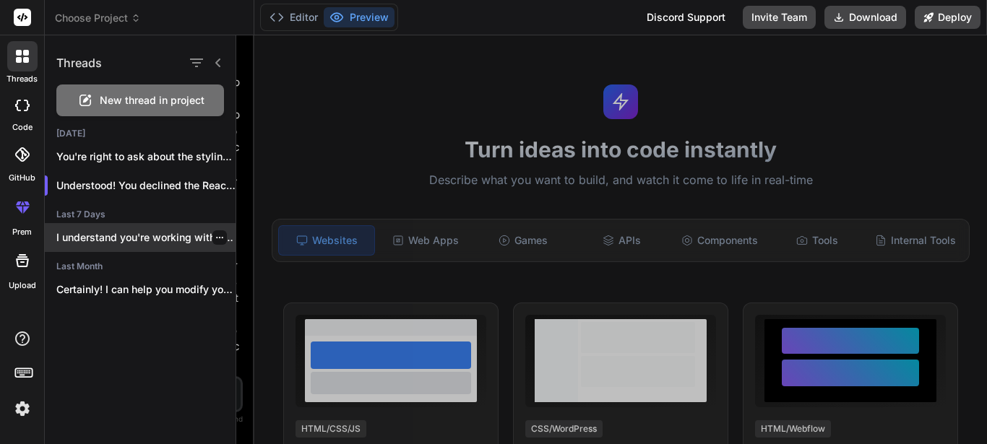
click at [155, 247] on div "I understand you're working with a CodeIgniter..." at bounding box center [140, 237] width 191 height 29
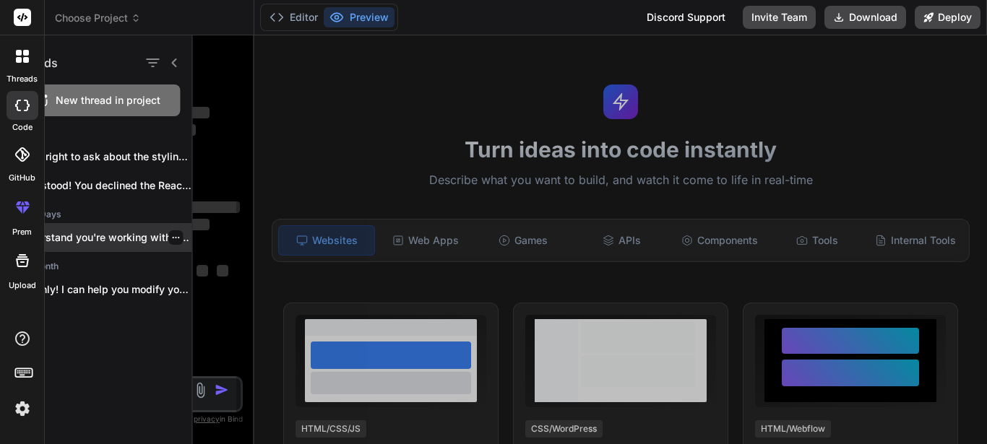
scroll to position [0, 0]
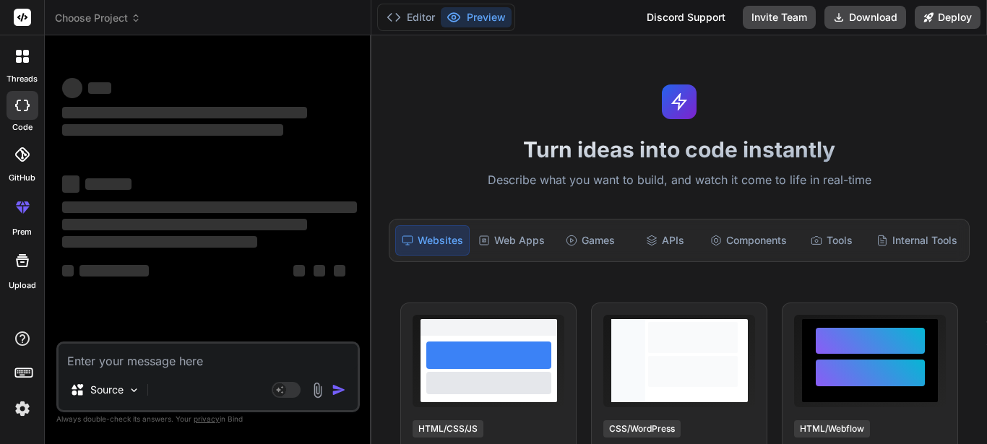
drag, startPoint x: 254, startPoint y: 190, endPoint x: 342, endPoint y: 194, distance: 88.9
click at [342, 194] on div "Bind AI Web Search Created with Pixso. Code Generator ‌ ‌ ‌ ‌ ‌ ‌ ‌ ‌ ‌ ‌ ‌ ‌ ‌…" at bounding box center [208, 239] width 327 height 409
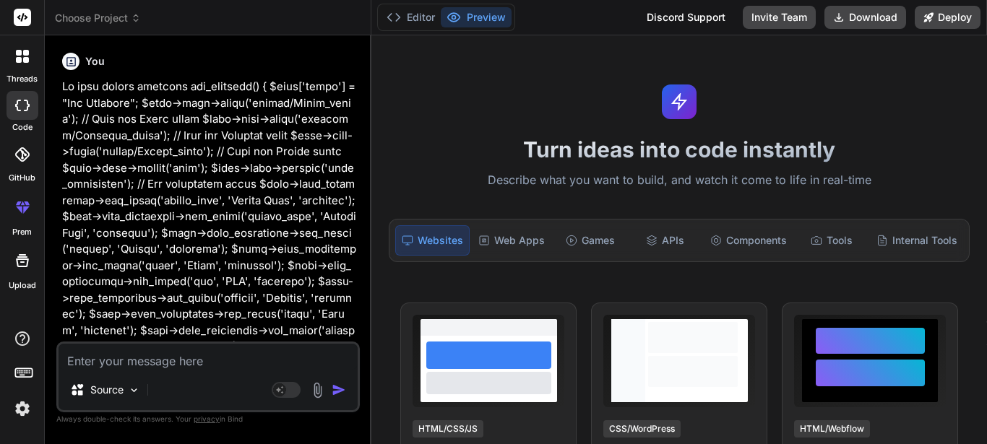
click at [21, 52] on icon at bounding box center [19, 53] width 6 height 6
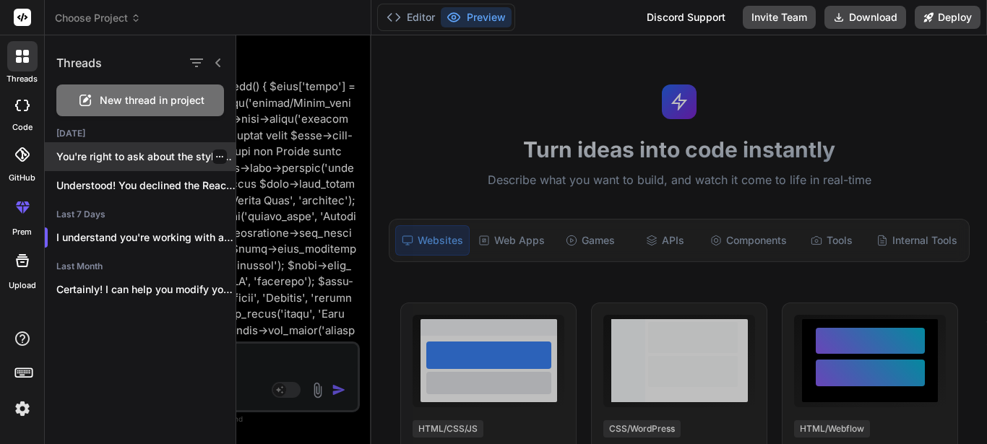
click at [153, 157] on p "You're right to ask about the styling! T..." at bounding box center [145, 157] width 179 height 14
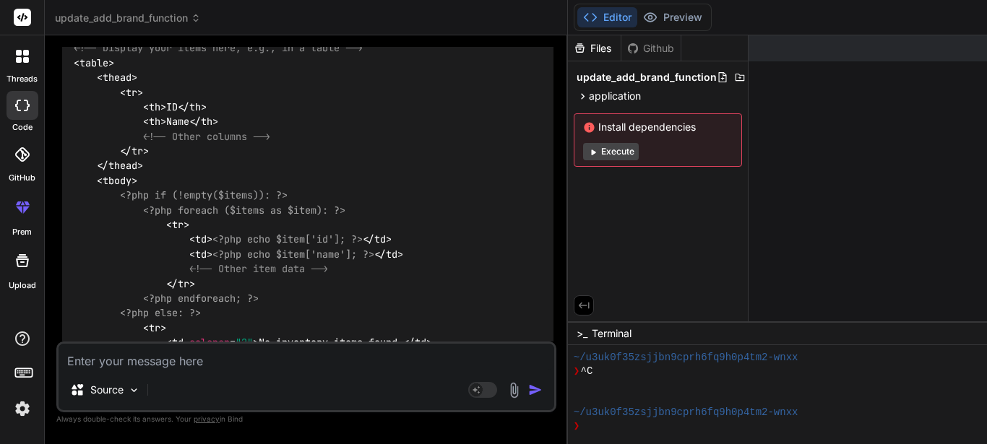
scroll to position [5242, 0]
click at [32, 54] on div at bounding box center [22, 56] width 30 height 30
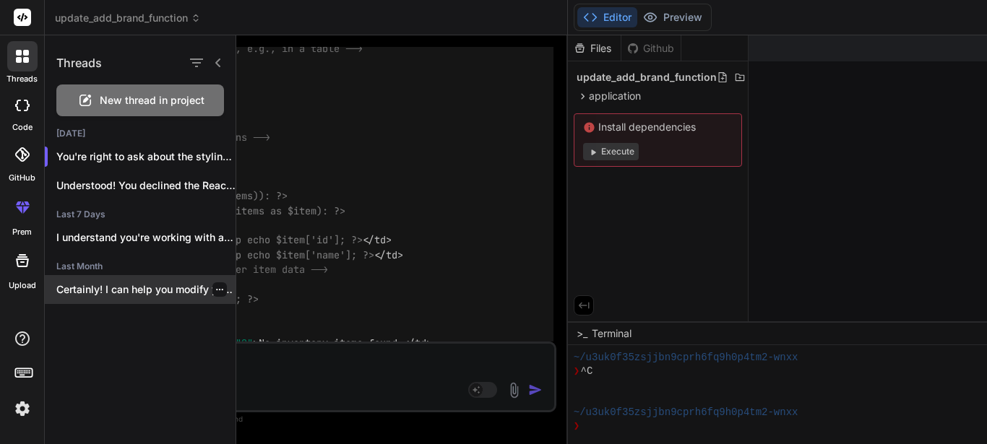
click at [199, 288] on p "Certainly! I can help you modify your..." at bounding box center [145, 289] width 179 height 14
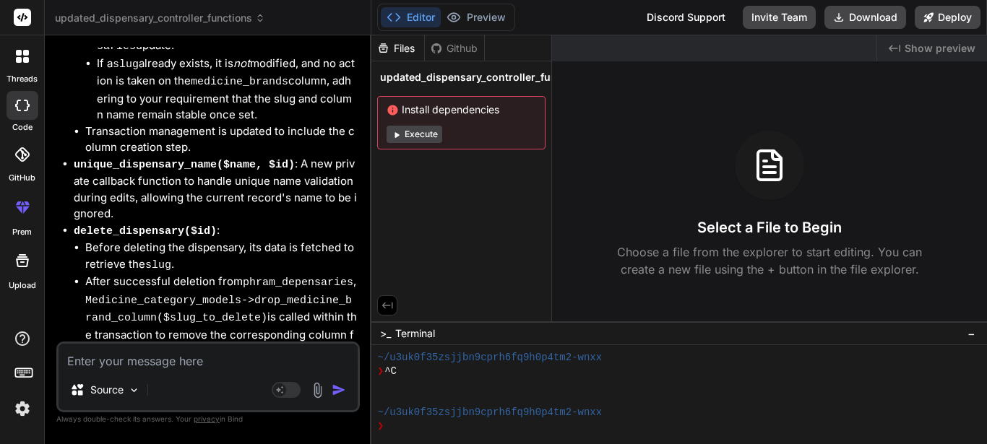
scroll to position [3518, 0]
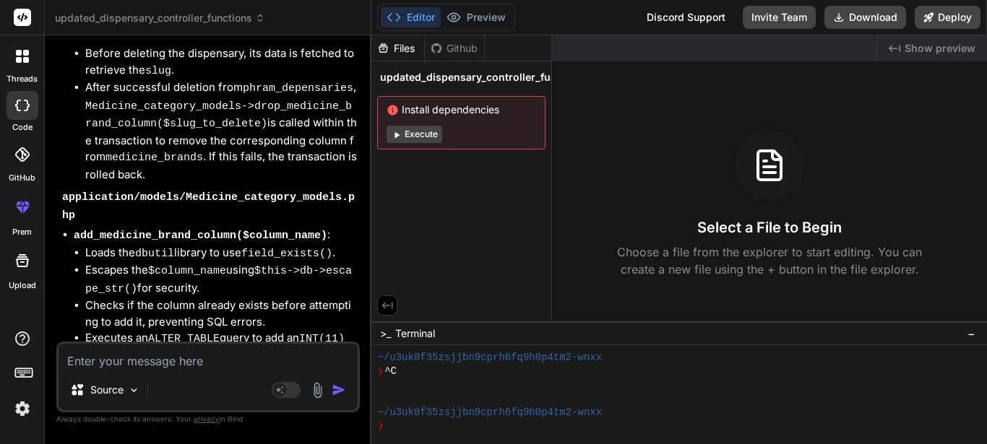
click at [33, 68] on div at bounding box center [22, 56] width 30 height 30
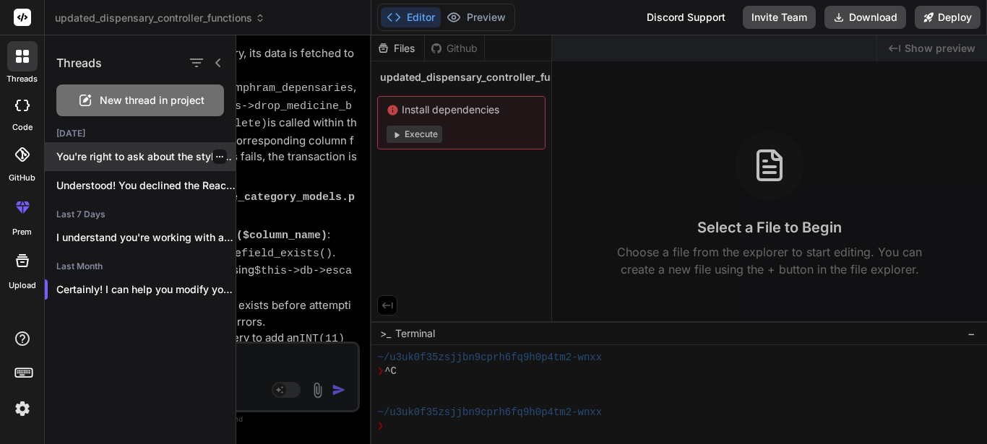
click at [118, 153] on p "You're right to ask about the styling! T..." at bounding box center [145, 157] width 179 height 14
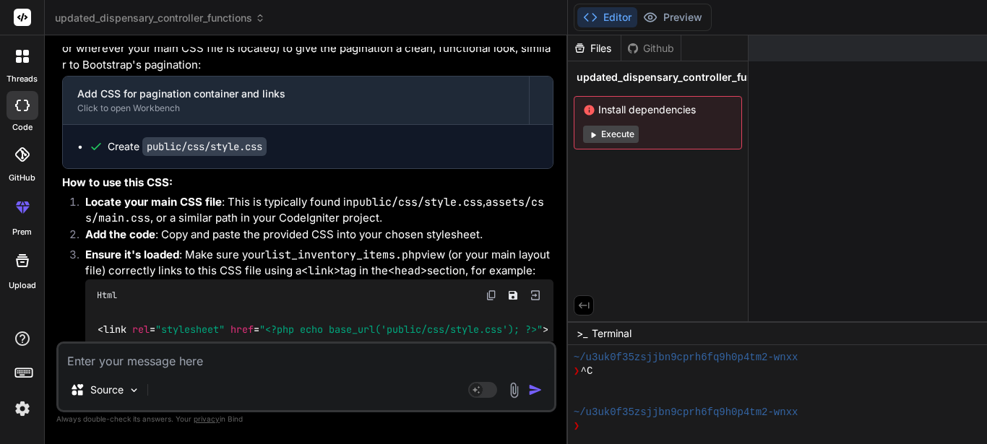
scroll to position [6360, 0]
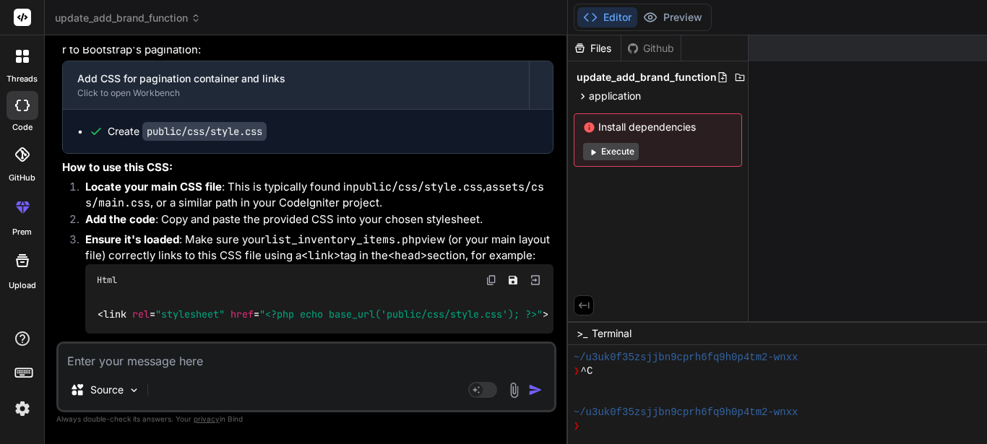
click at [187, 361] on textarea at bounding box center [307, 357] width 496 height 26
